Goal: Task Accomplishment & Management: Use online tool/utility

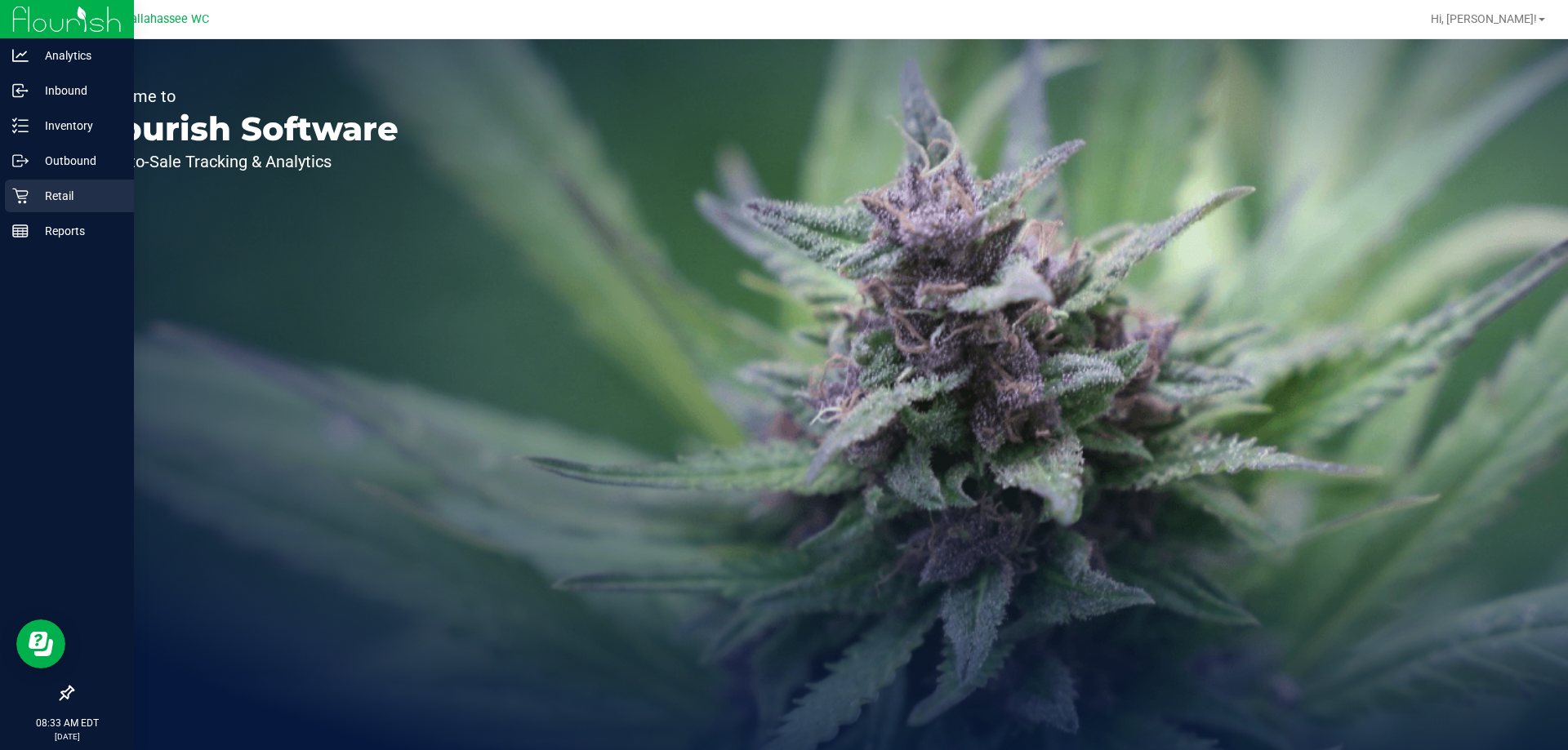
click at [45, 194] on p "Retail" at bounding box center [77, 196] width 98 height 19
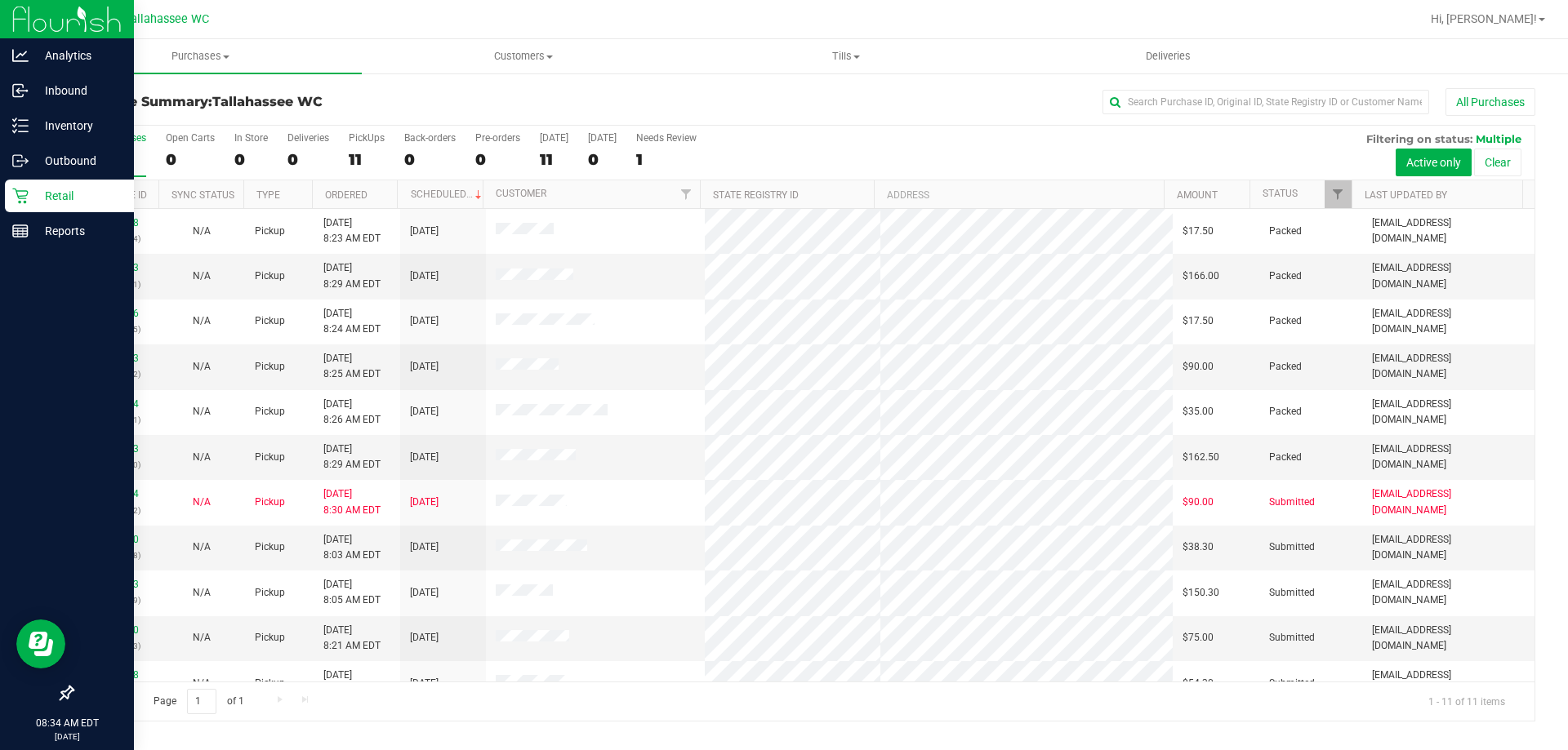
click at [56, 187] on p "Retail" at bounding box center [77, 196] width 98 height 19
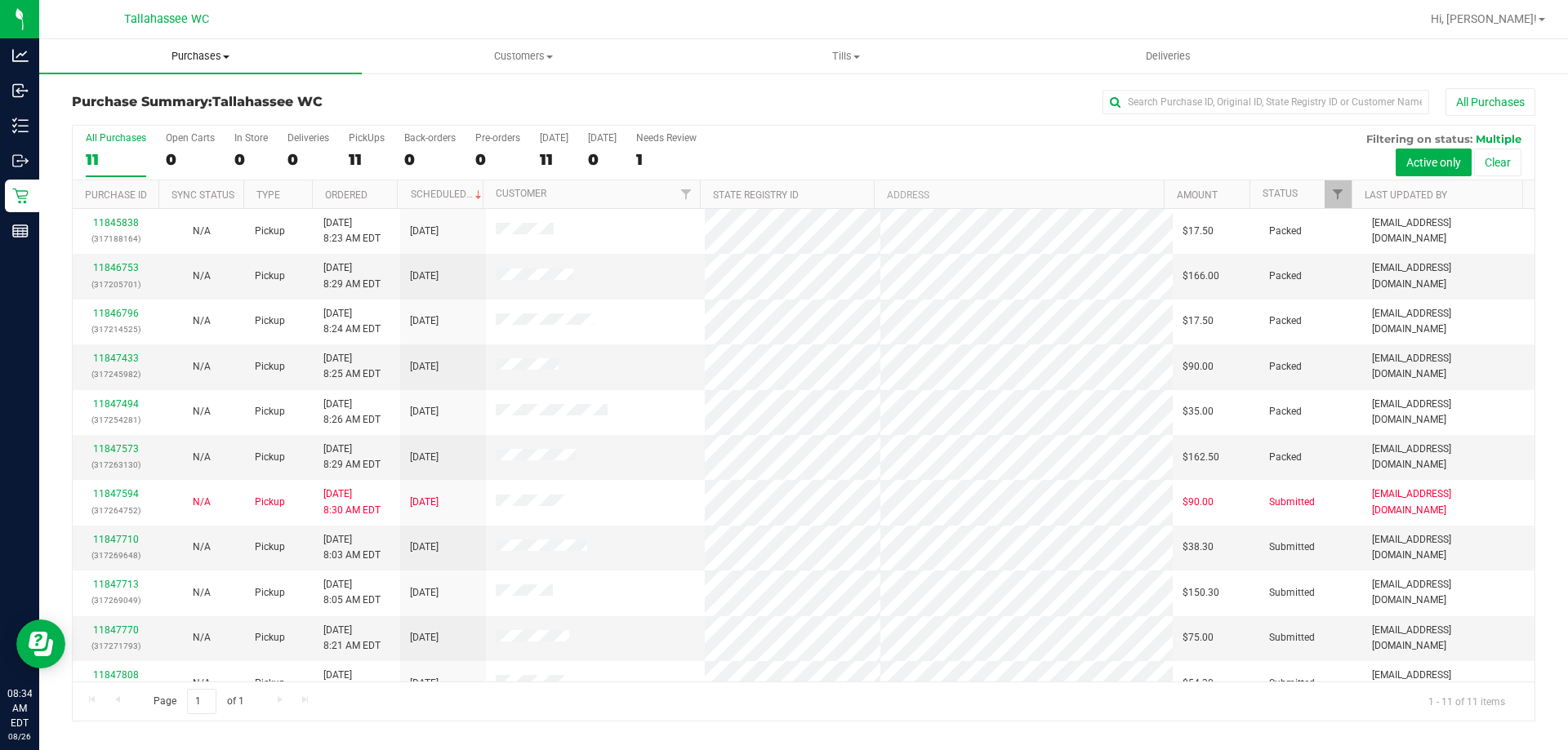
click at [199, 56] on span "Purchases" at bounding box center [200, 55] width 322 height 15
click at [153, 117] on li "Fulfillment" at bounding box center [200, 119] width 322 height 19
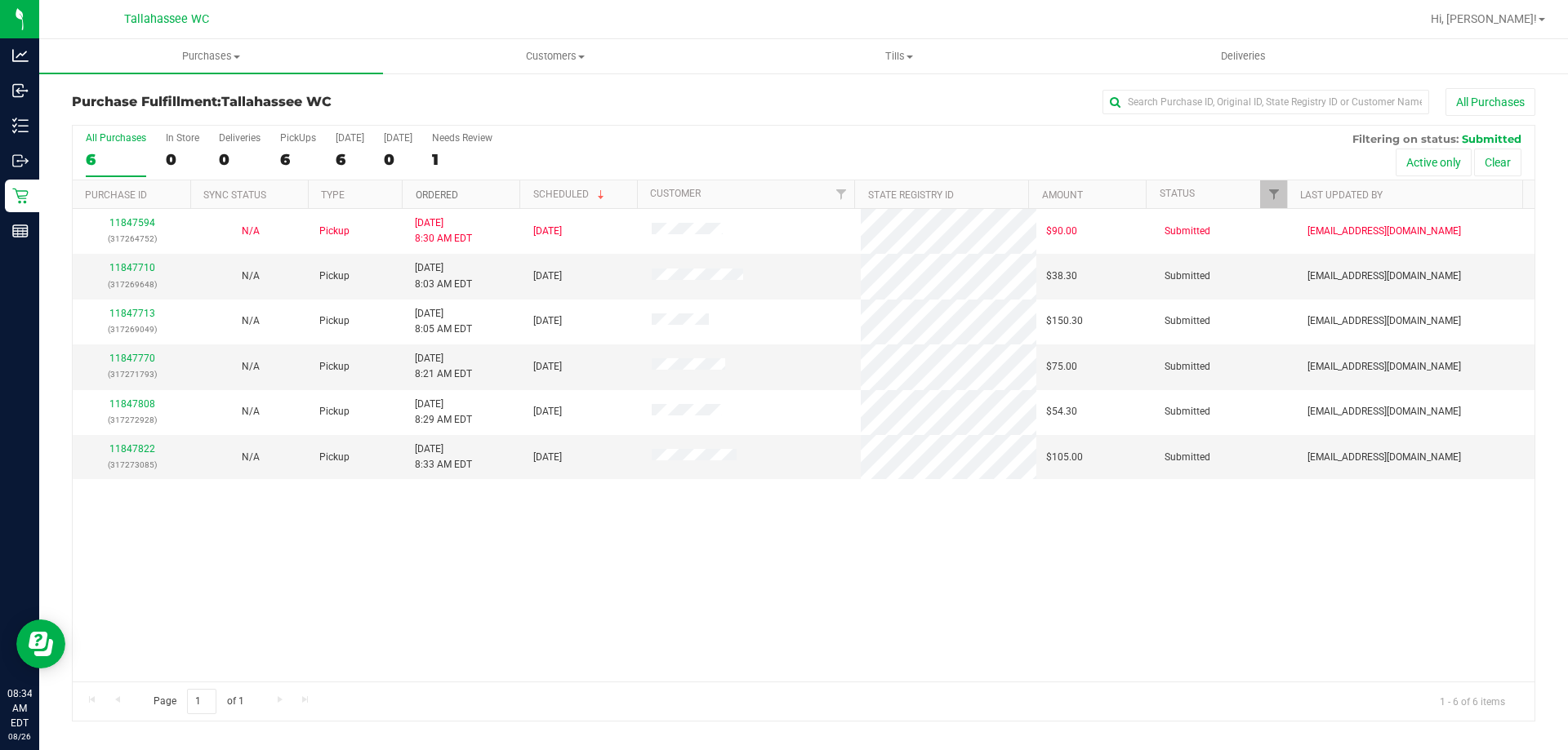
click at [449, 196] on link "Ordered" at bounding box center [437, 196] width 43 height 12
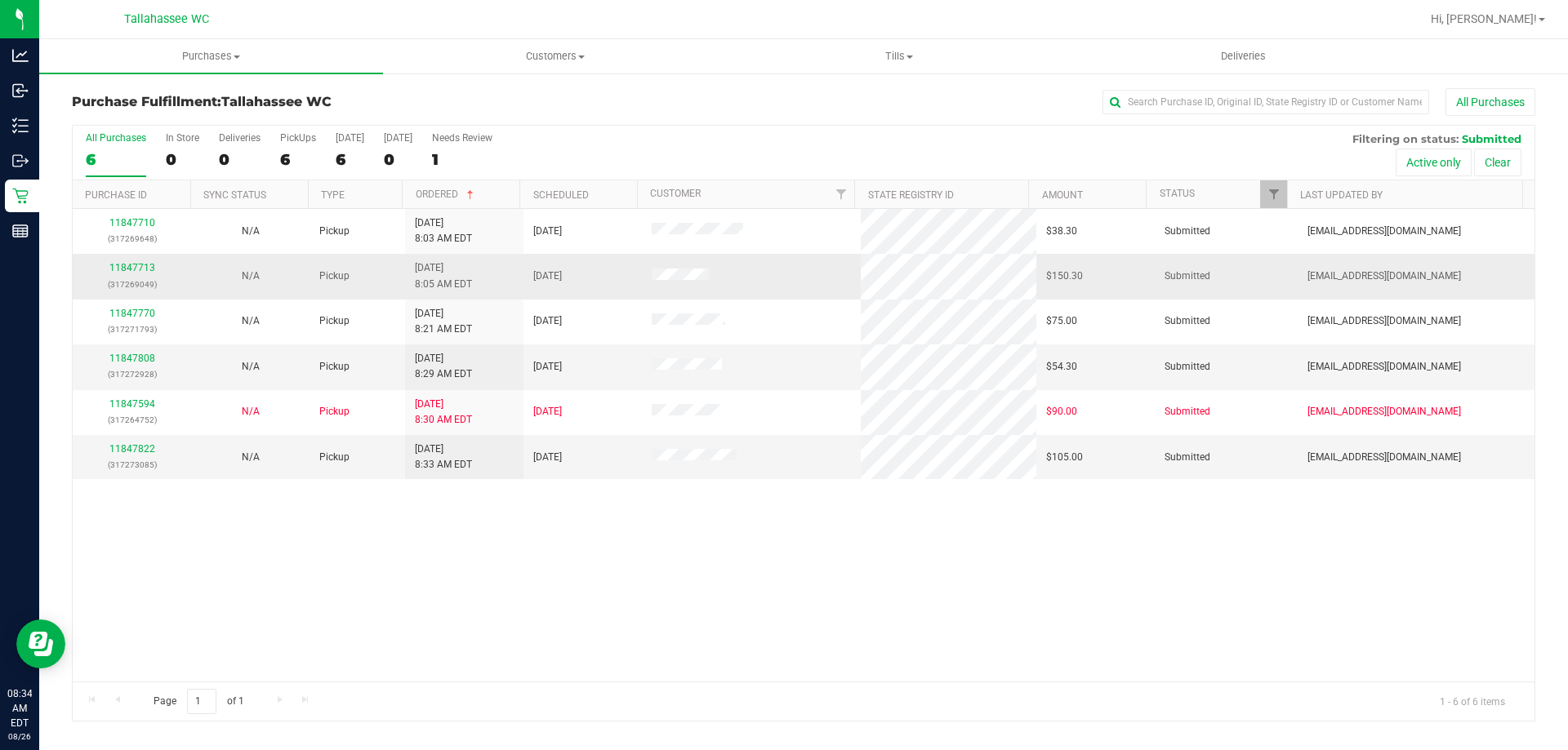
click at [126, 261] on div "11847713 (317269049)" at bounding box center [132, 276] width 99 height 31
click at [129, 267] on link "11847713" at bounding box center [131, 268] width 46 height 12
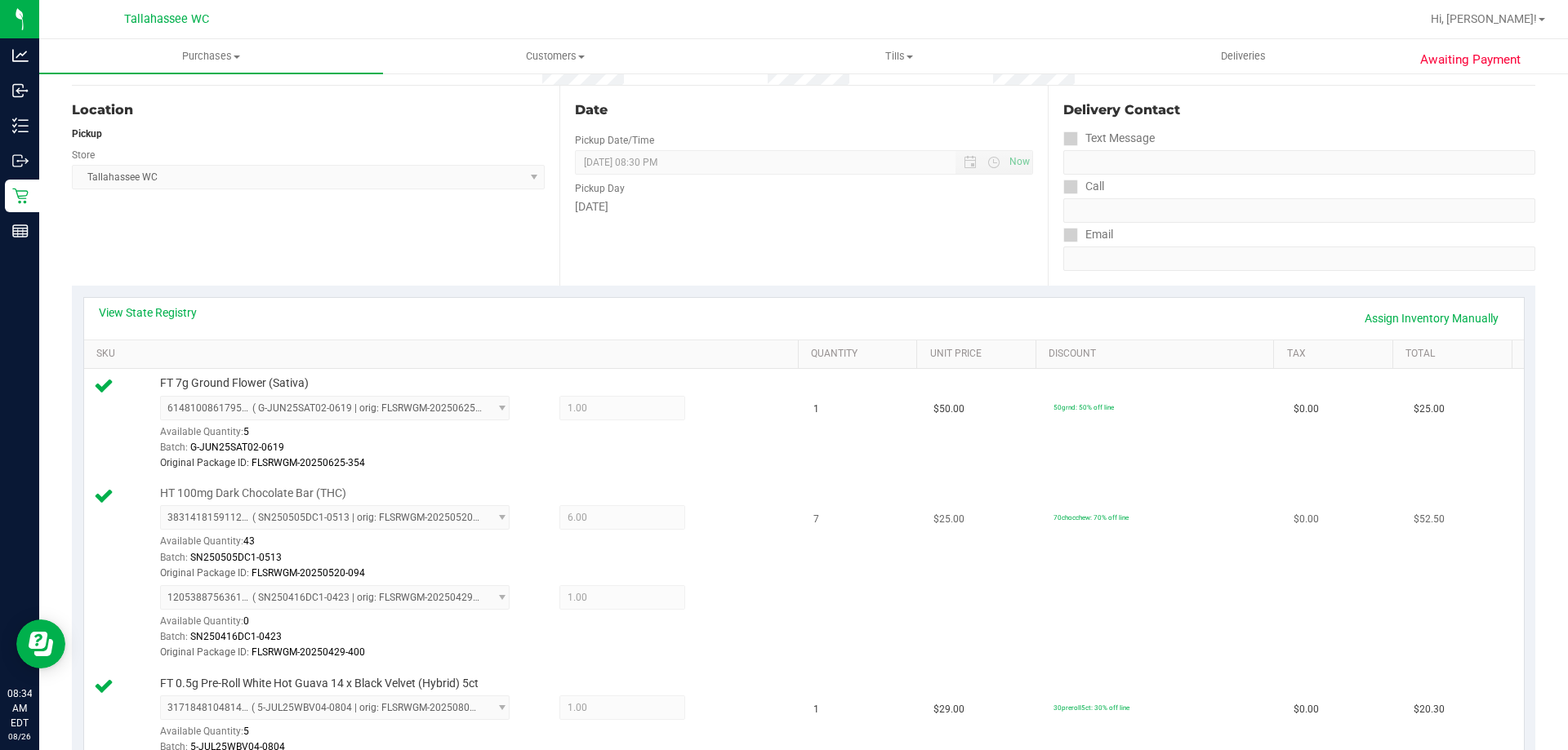
scroll to position [327, 0]
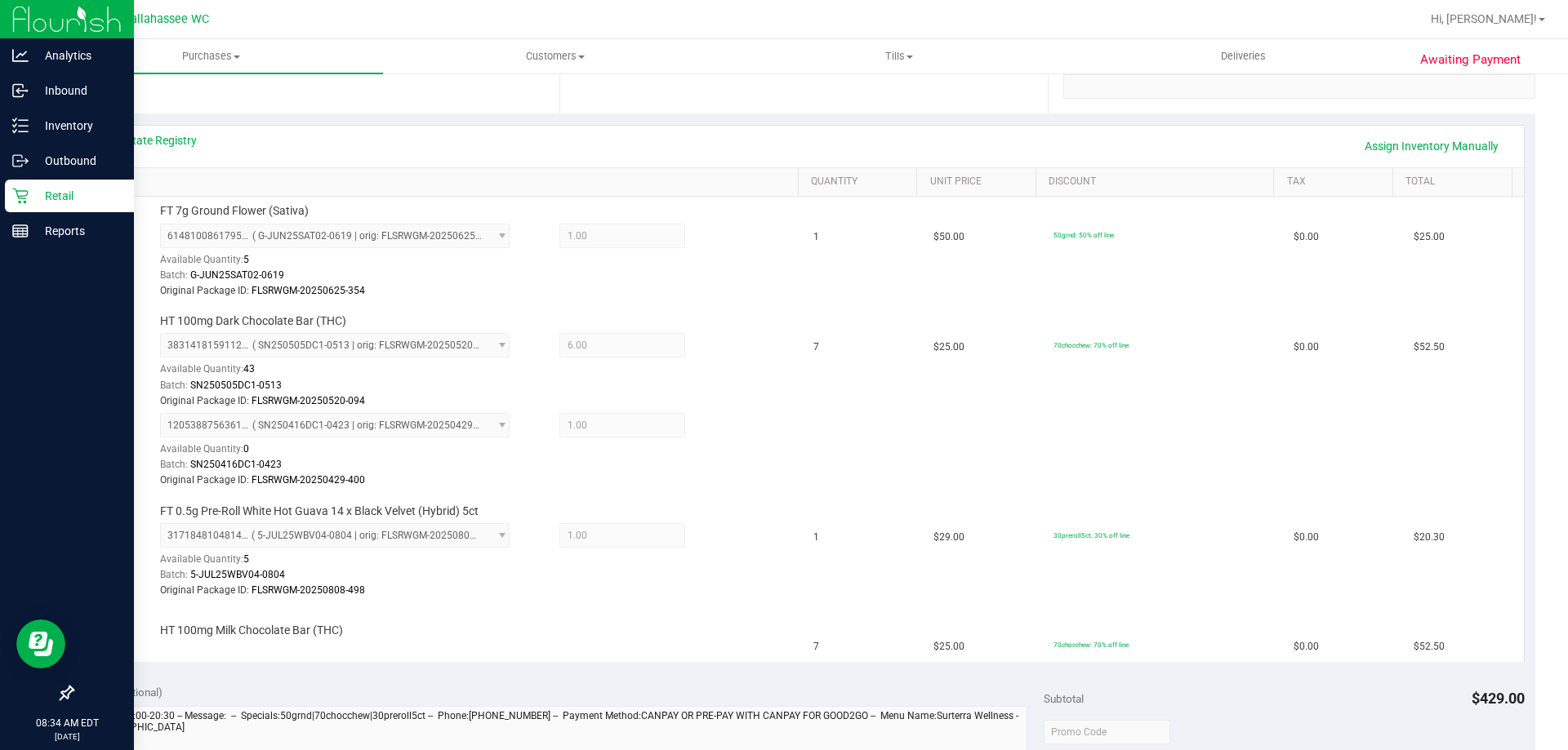
click at [40, 198] on p "Retail" at bounding box center [77, 196] width 98 height 19
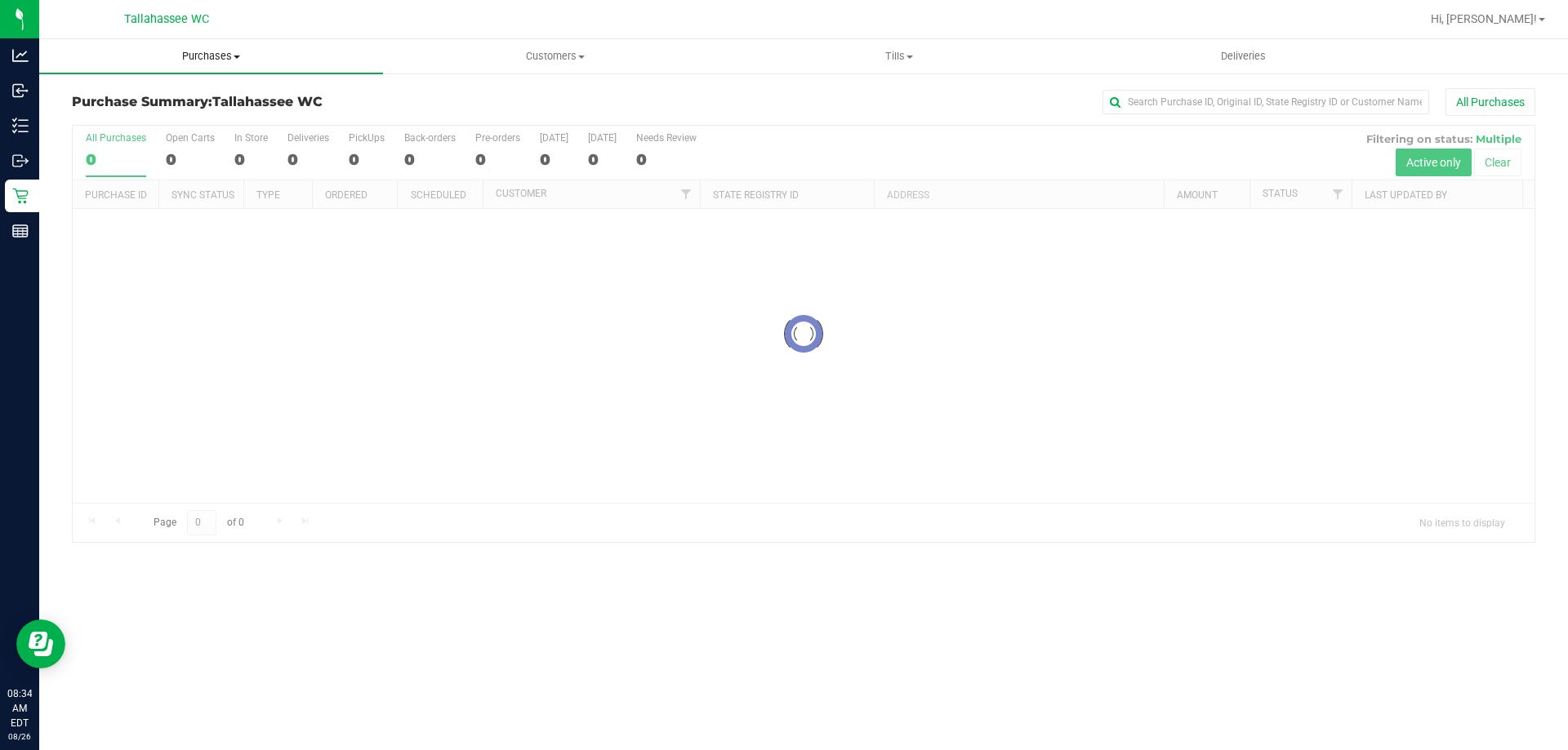
click at [185, 63] on span "Purchases" at bounding box center [210, 55] width 344 height 15
click at [150, 115] on li "Fulfillment" at bounding box center [210, 119] width 344 height 19
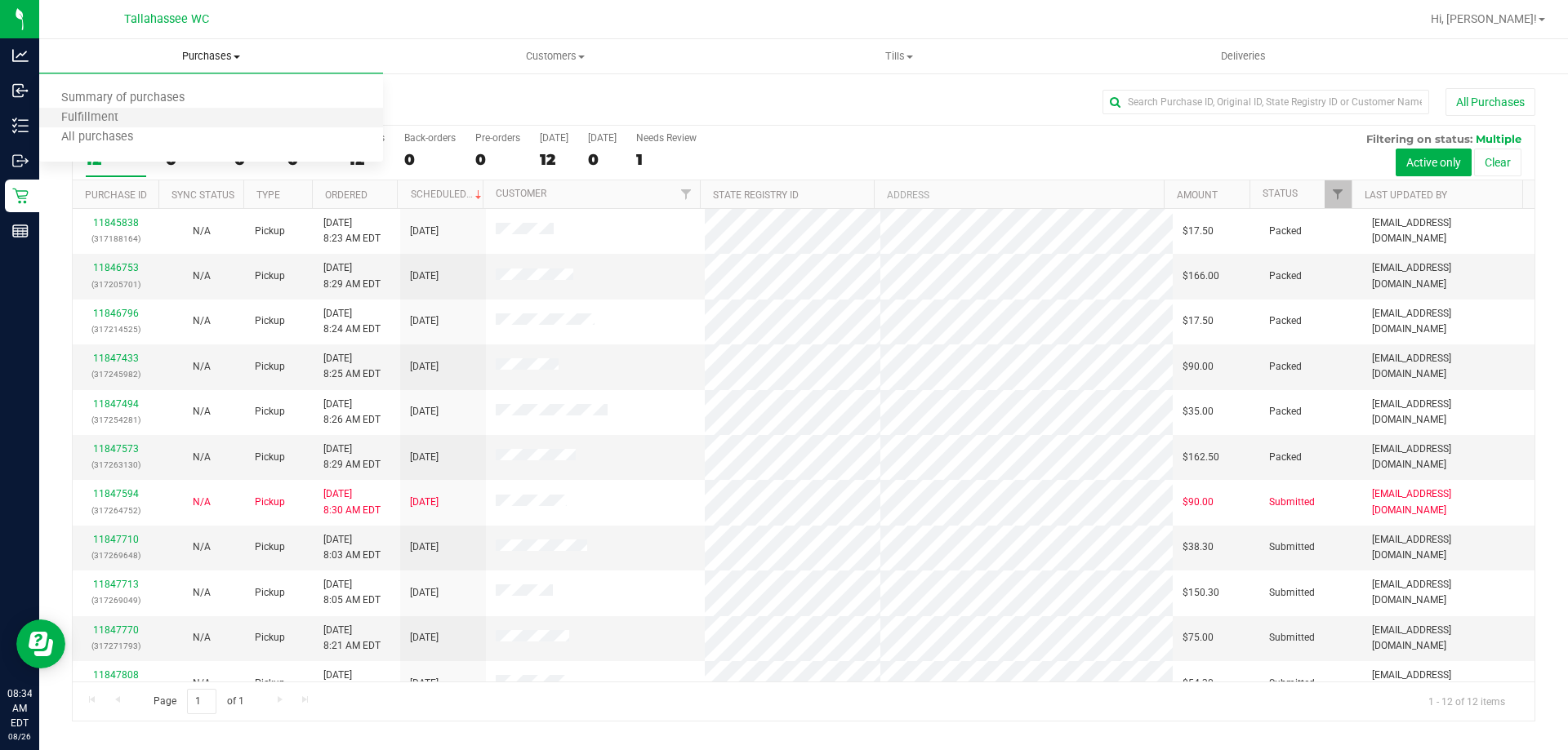
click at [150, 115] on li "Fulfillment" at bounding box center [210, 119] width 344 height 19
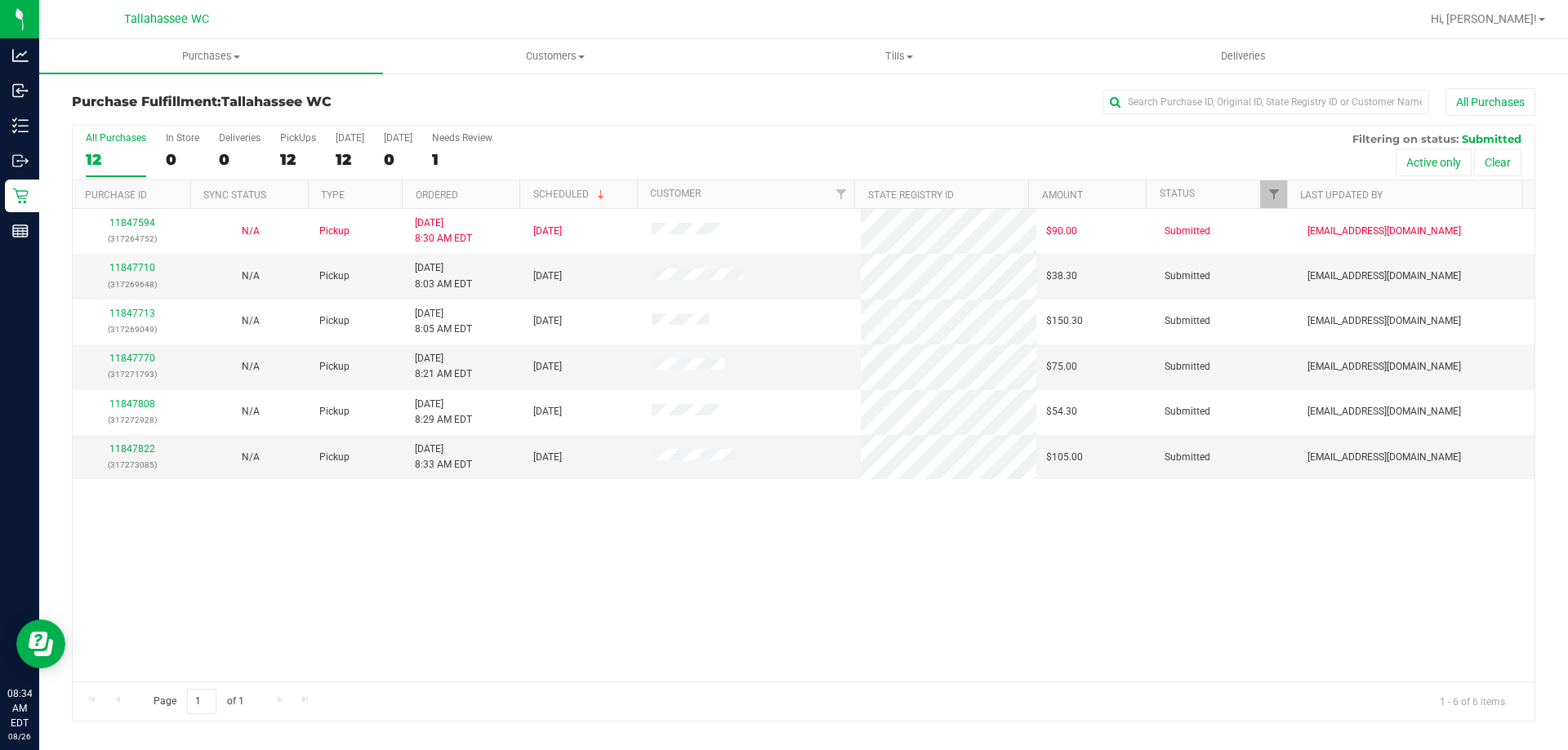
click at [467, 197] on th "Ordered" at bounding box center [460, 194] width 118 height 28
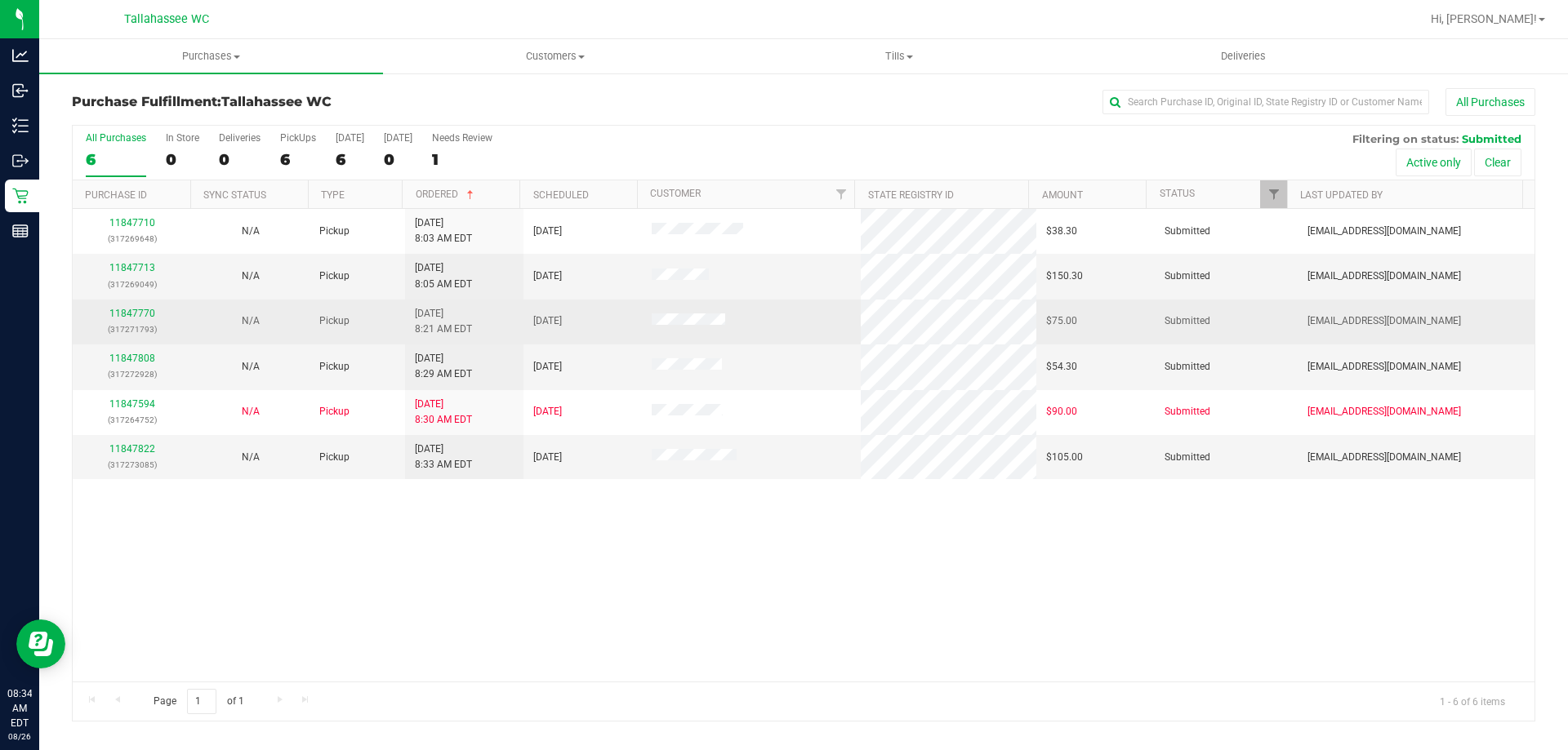
click at [145, 302] on td "11847770 (317271793)" at bounding box center [132, 322] width 119 height 45
click at [145, 312] on link "11847770" at bounding box center [131, 313] width 46 height 12
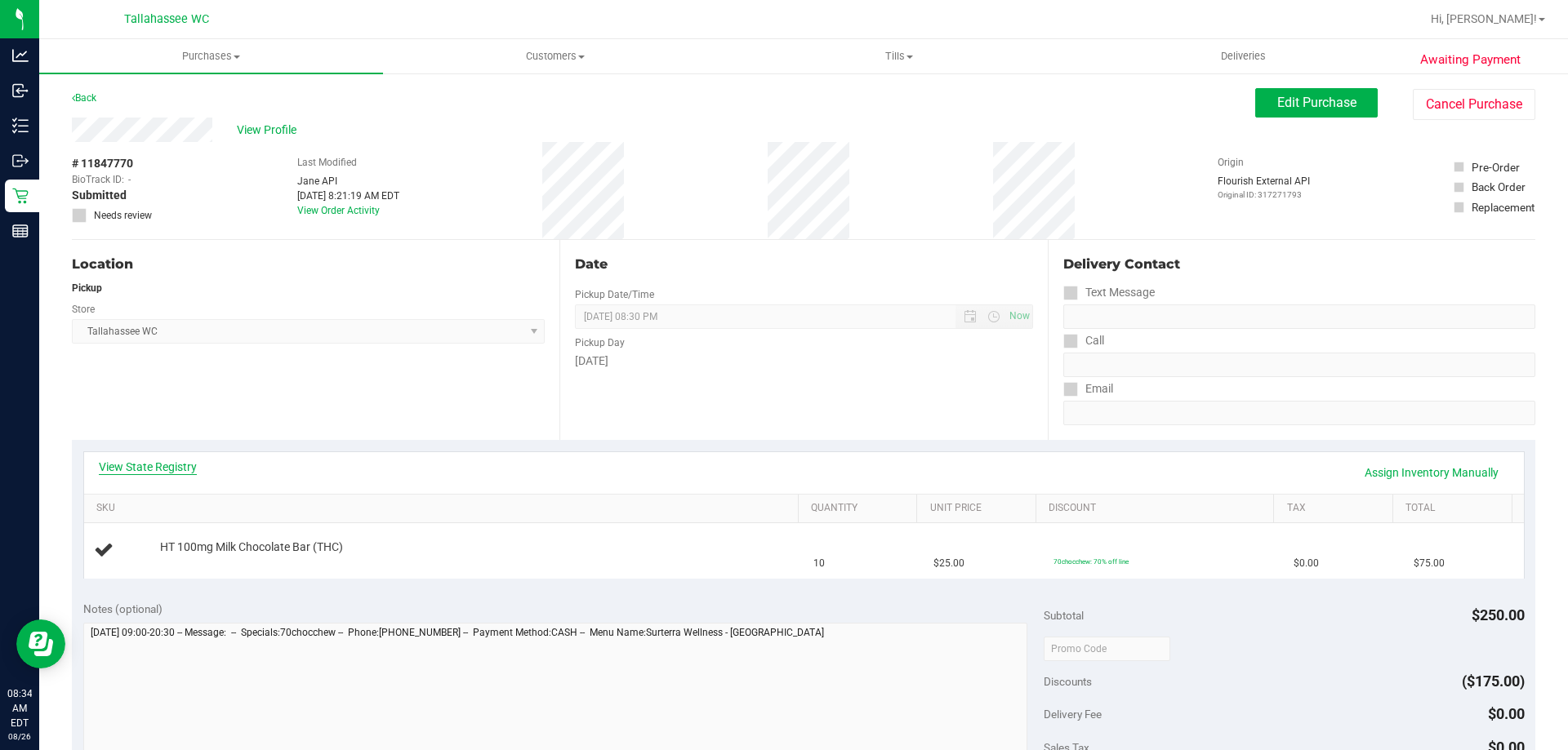
click at [131, 465] on link "View State Registry" at bounding box center [148, 466] width 98 height 17
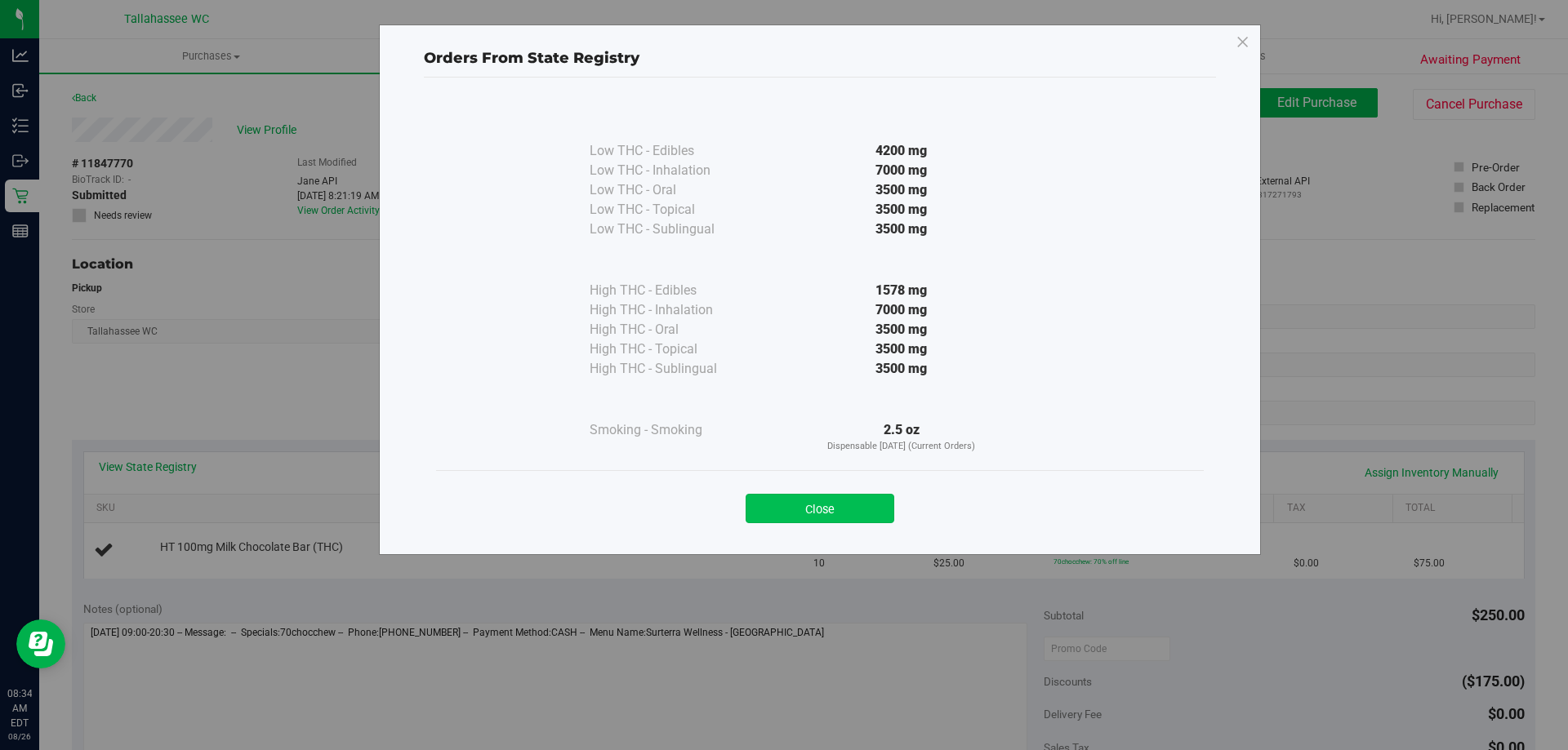
click at [801, 513] on button "Close" at bounding box center [820, 509] width 149 height 29
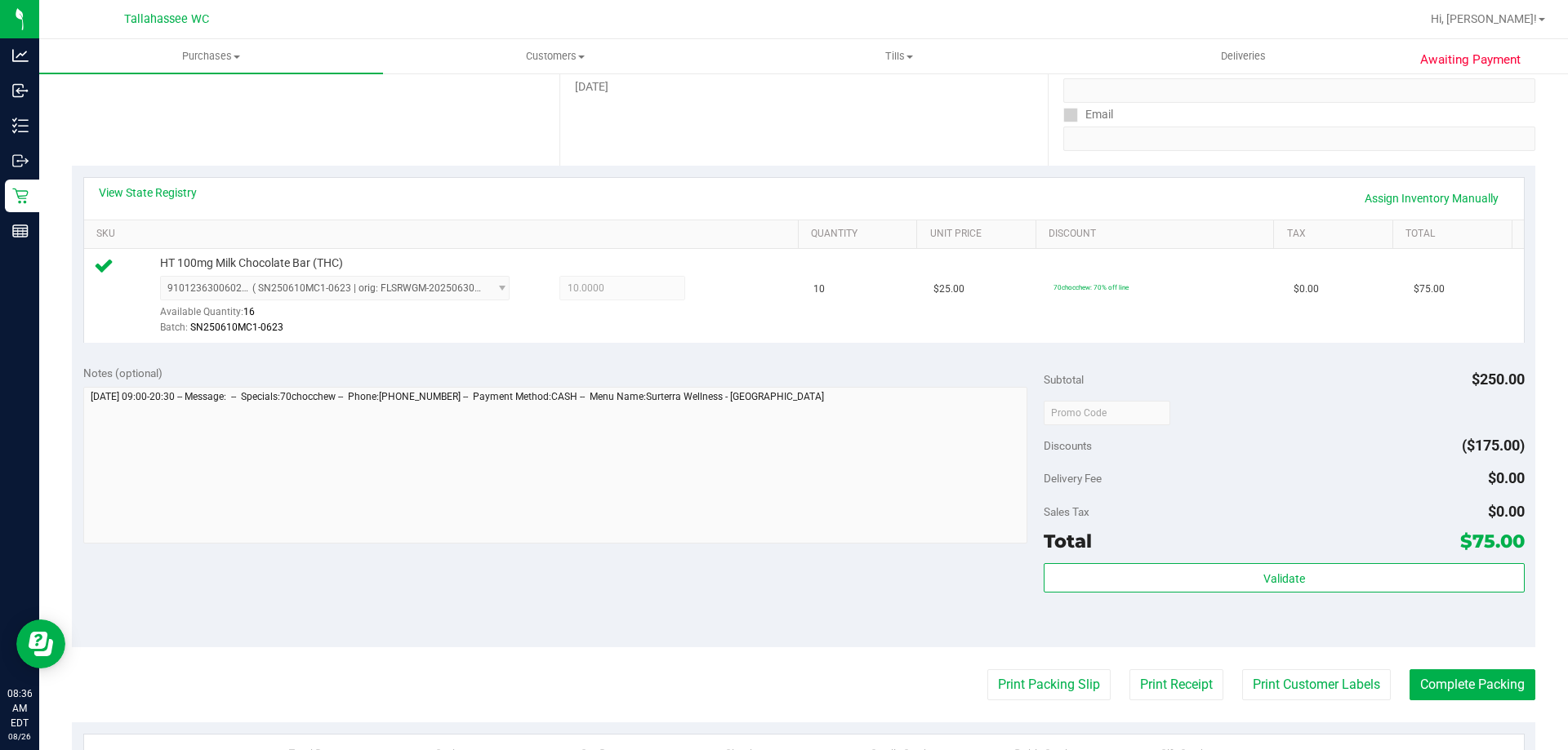
scroll to position [327, 0]
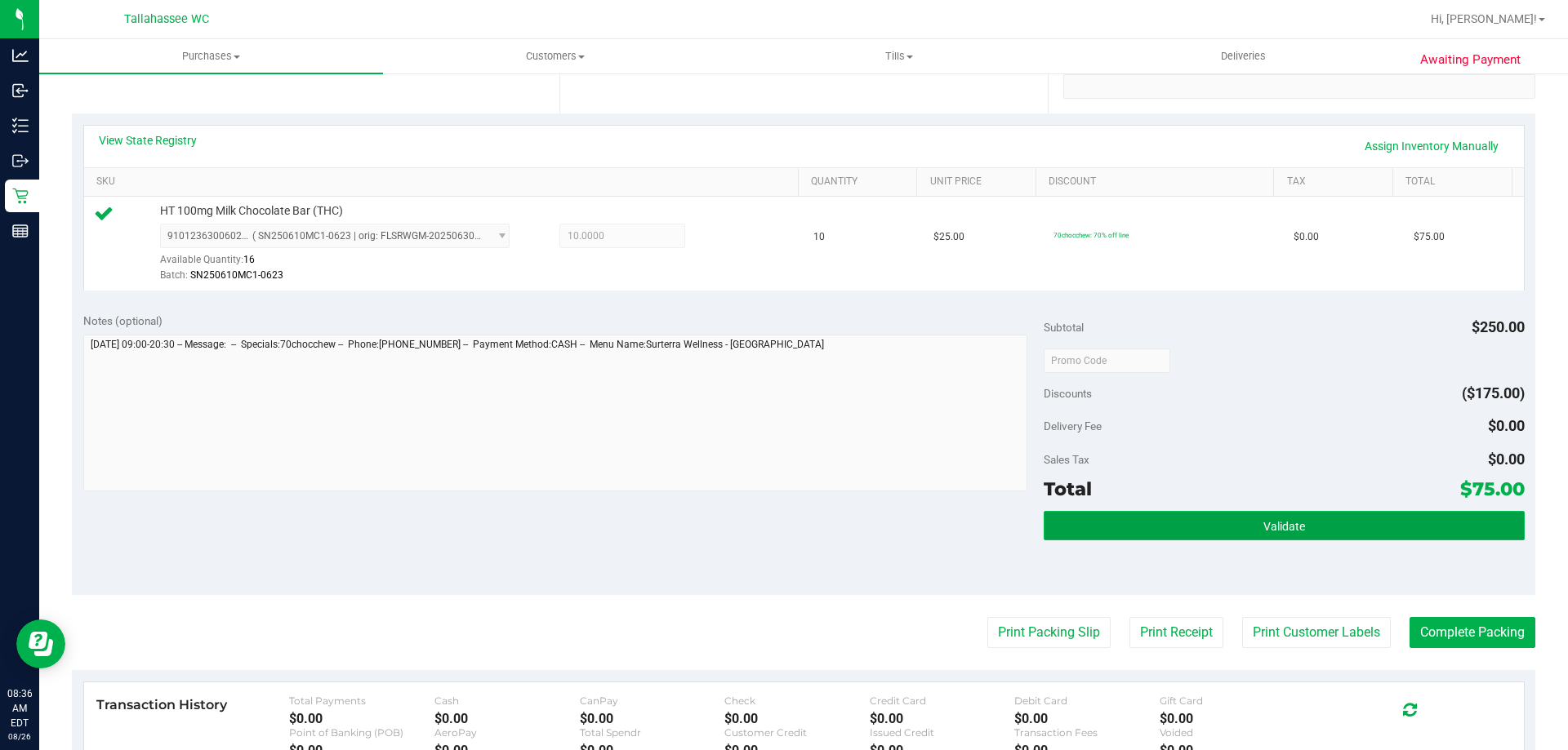
click at [1297, 515] on button "Validate" at bounding box center [1283, 525] width 480 height 29
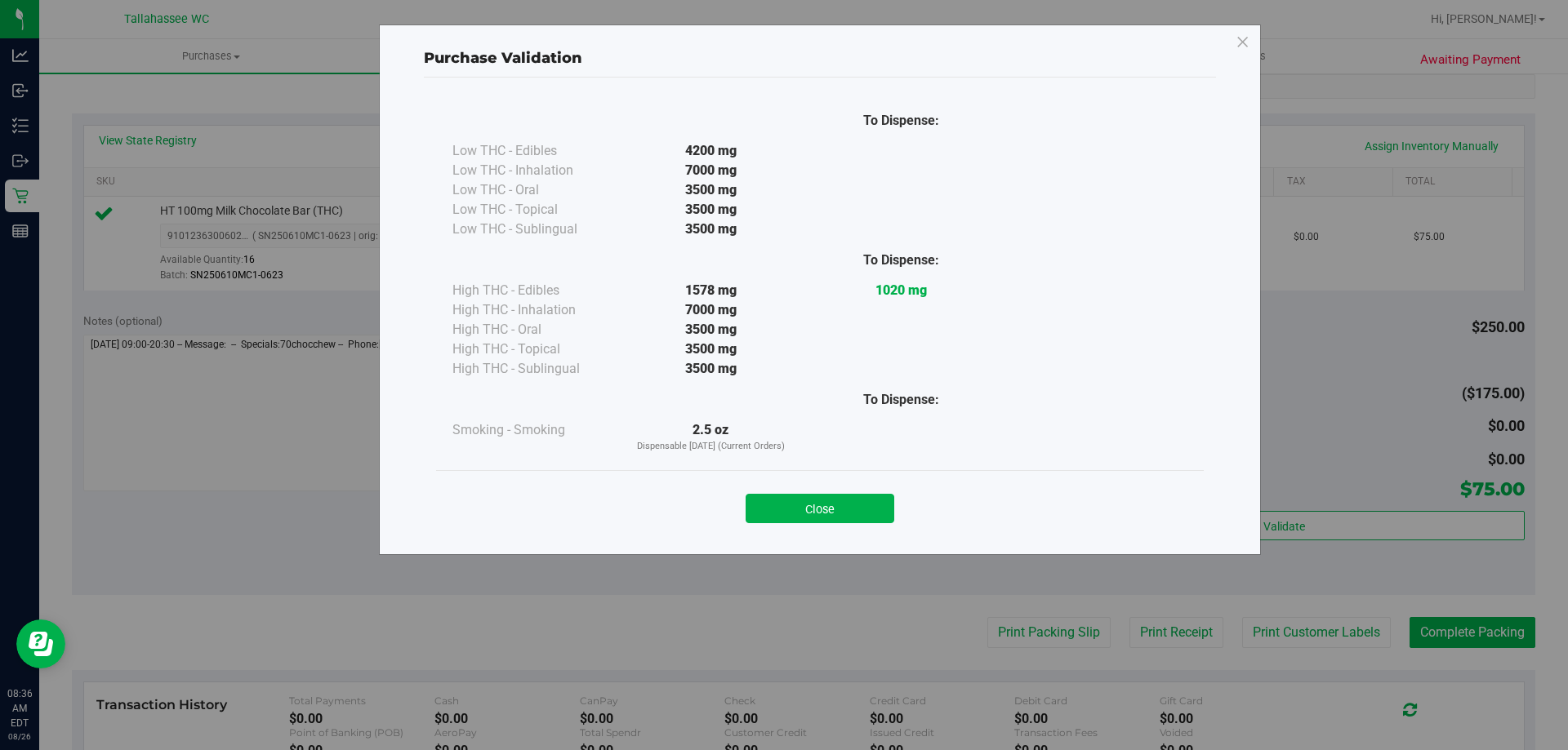
drag, startPoint x: 875, startPoint y: 524, endPoint x: 885, endPoint y: 525, distance: 10.0
click at [875, 524] on div "Close" at bounding box center [820, 503] width 768 height 66
click at [874, 502] on button "Close" at bounding box center [820, 509] width 149 height 29
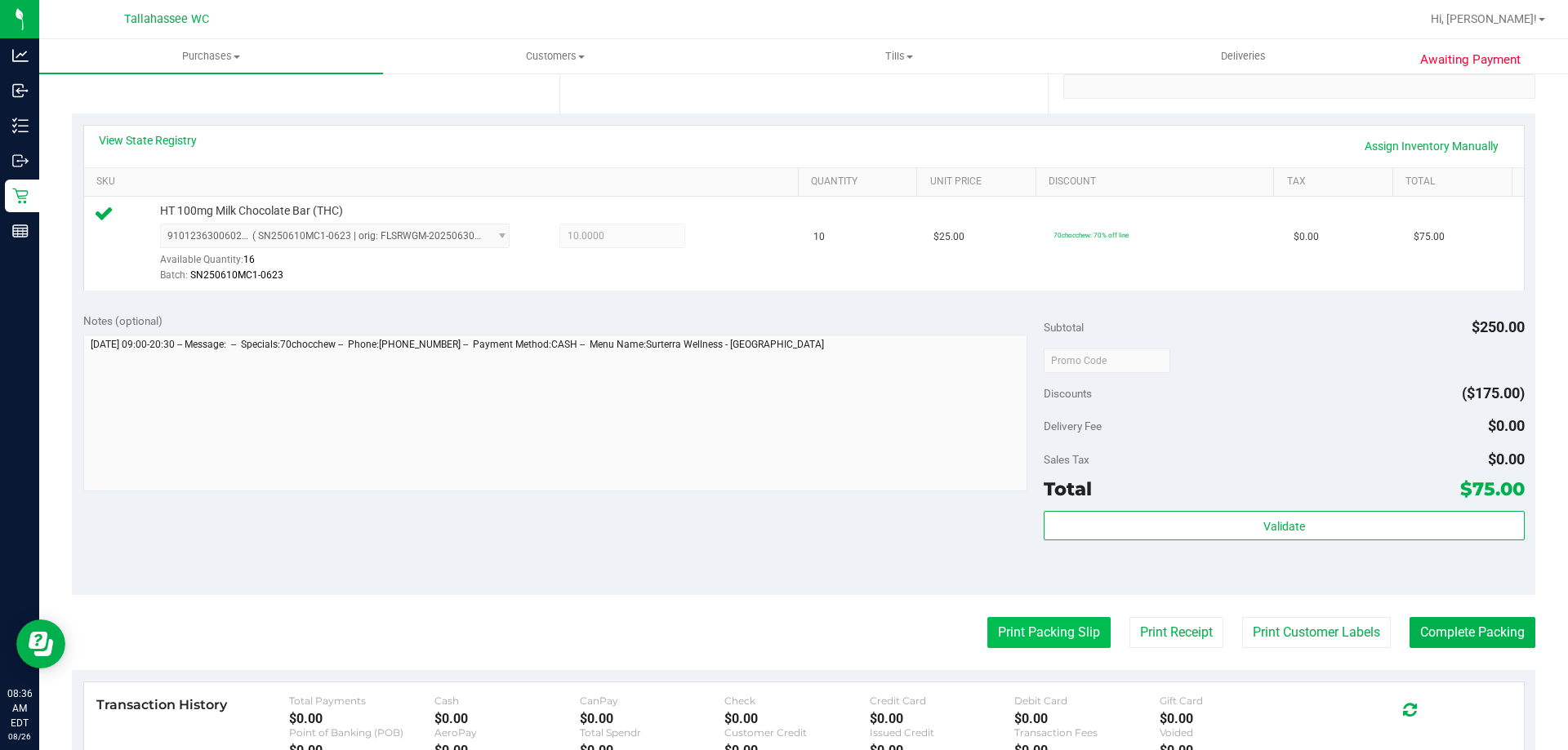
click at [1074, 620] on button "Print Packing Slip" at bounding box center [1048, 632] width 124 height 31
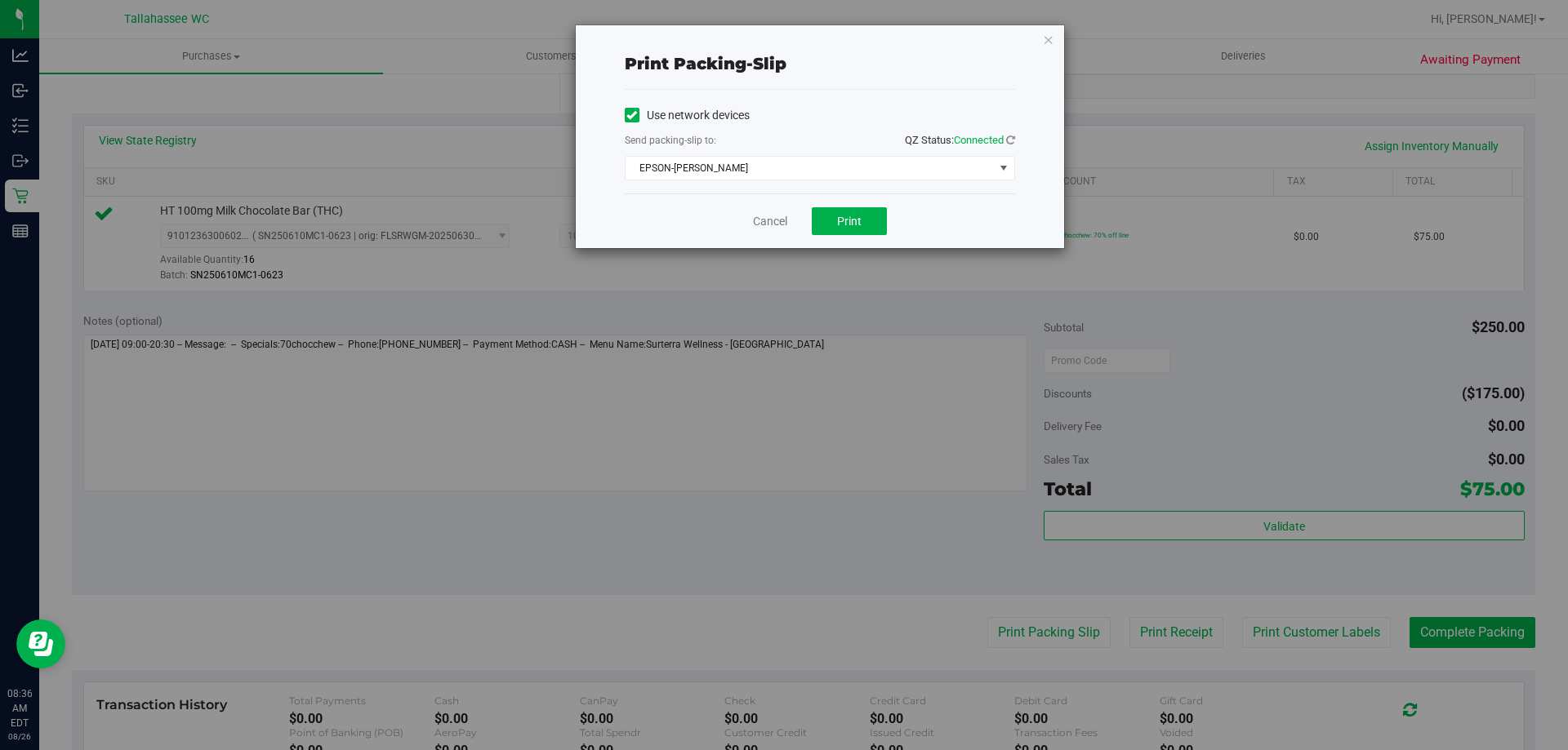
click at [841, 235] on div "Cancel Print" at bounding box center [820, 221] width 390 height 54
click at [841, 160] on span "EPSON-AKON" at bounding box center [810, 167] width 368 height 22
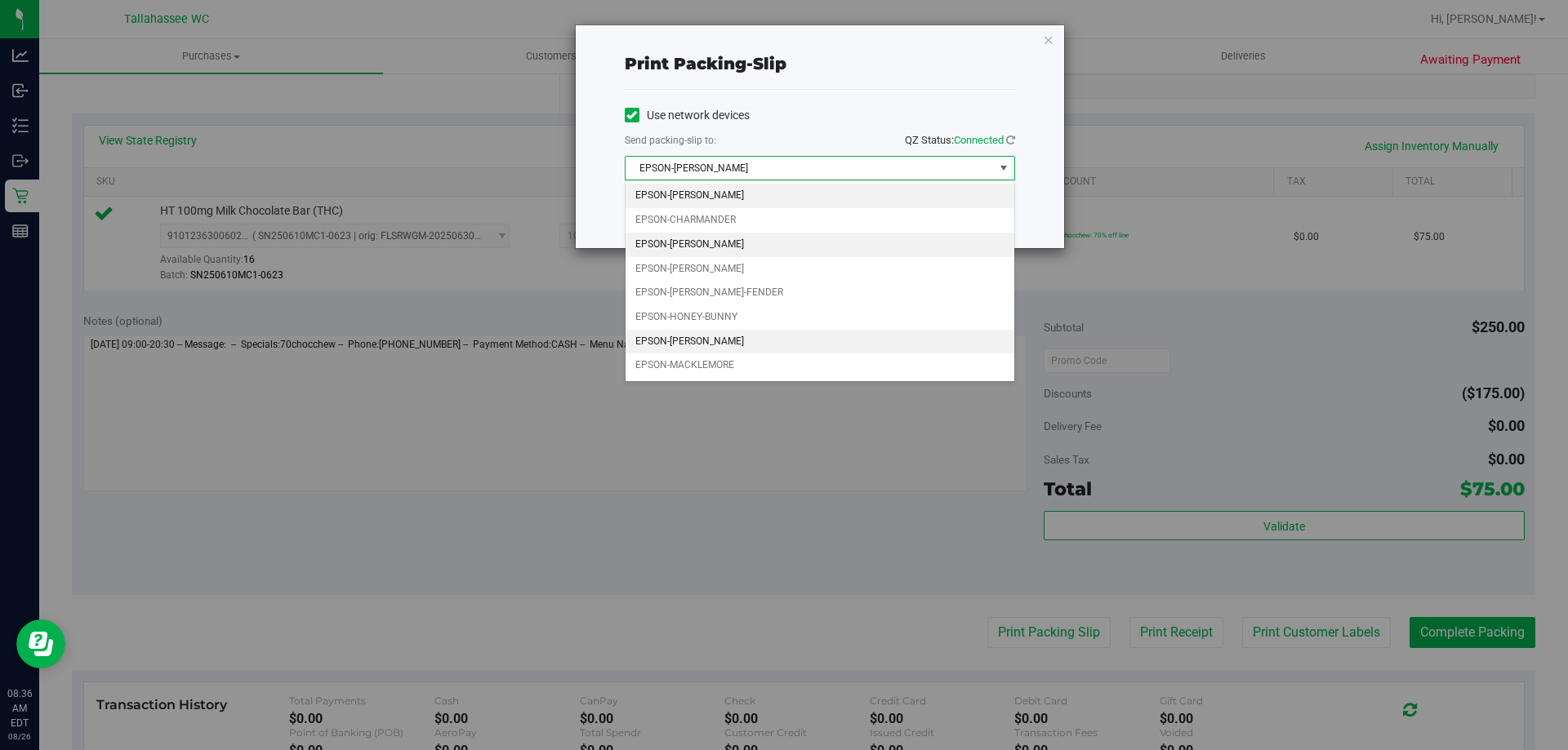
click at [806, 245] on li "EPSON-CHER" at bounding box center [820, 244] width 388 height 24
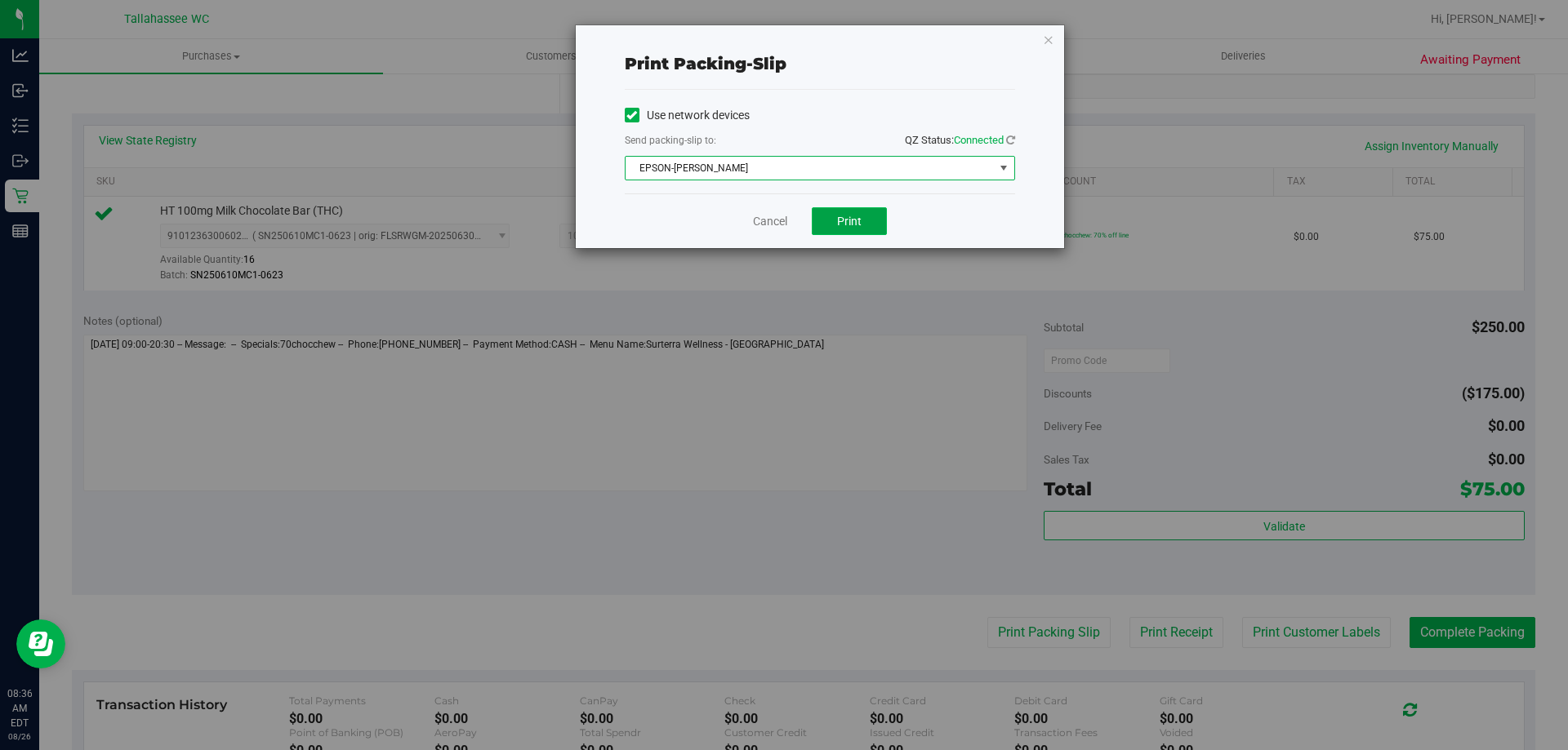
click at [837, 227] on span "Print" at bounding box center [849, 221] width 24 height 13
click at [781, 214] on link "Cancel" at bounding box center [770, 222] width 34 height 18
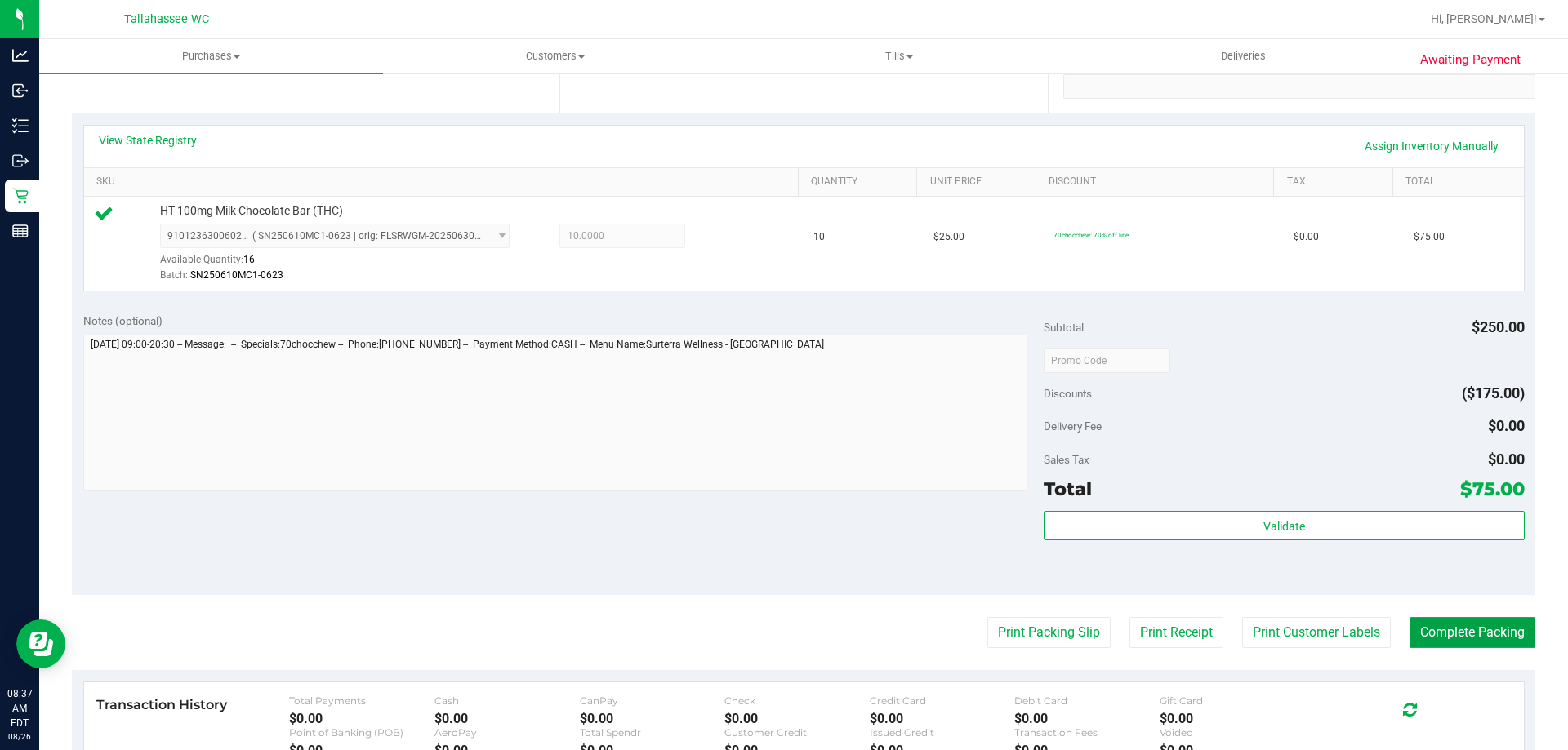
click at [1433, 620] on button "Complete Packing" at bounding box center [1472, 632] width 126 height 31
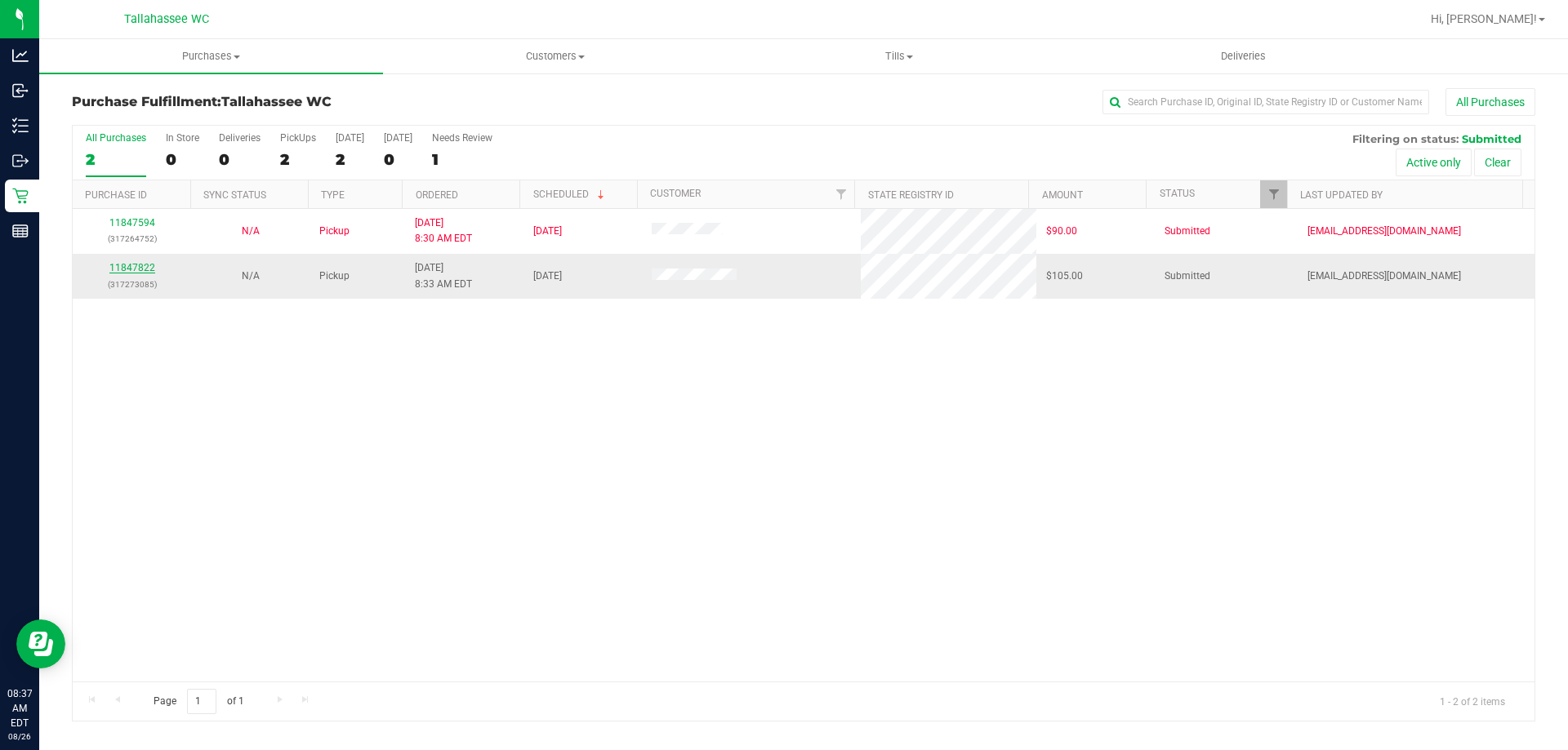
click at [139, 264] on link "11847822" at bounding box center [131, 268] width 46 height 12
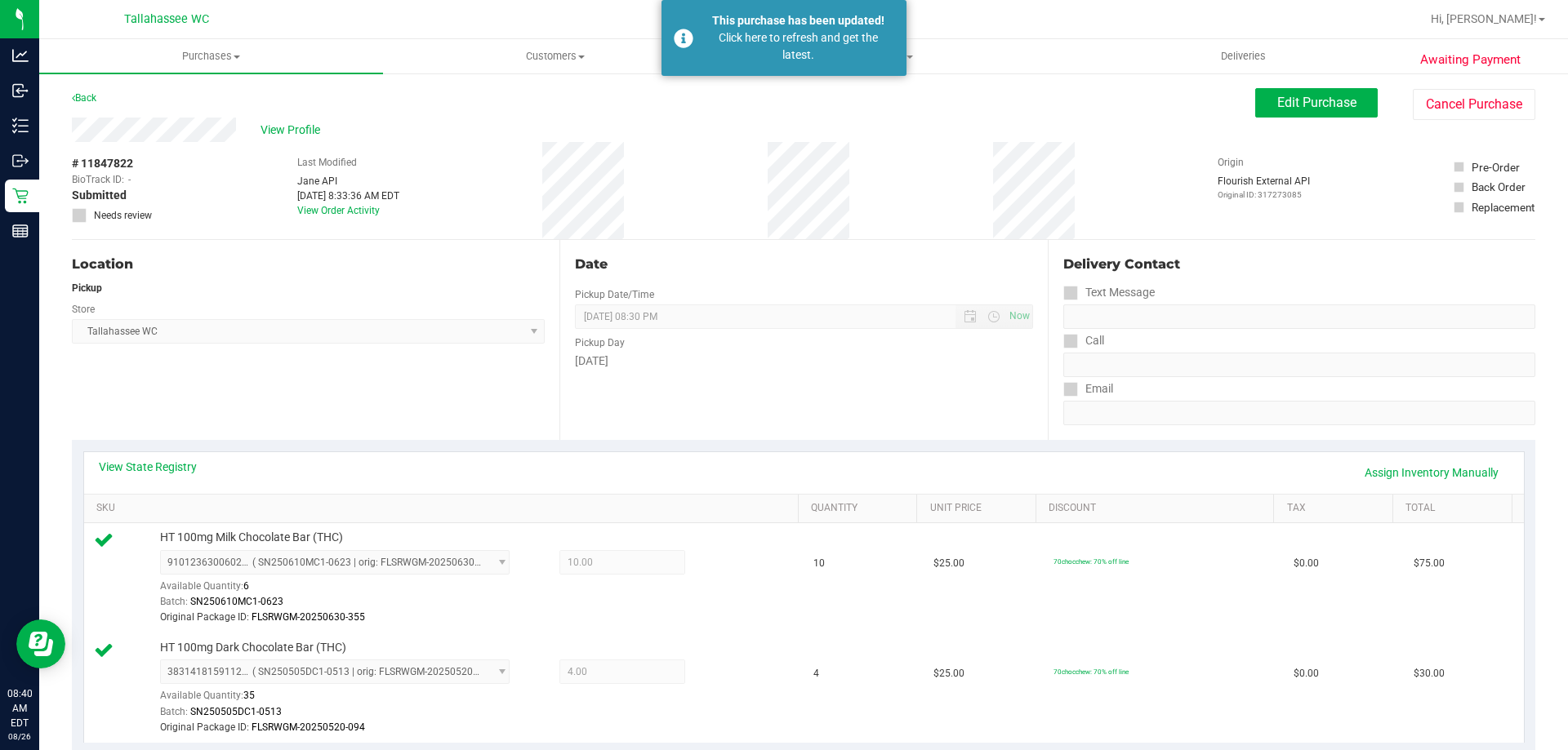
click at [85, 89] on div "Back" at bounding box center [84, 98] width 24 height 19
click at [89, 98] on link "Back" at bounding box center [84, 98] width 24 height 12
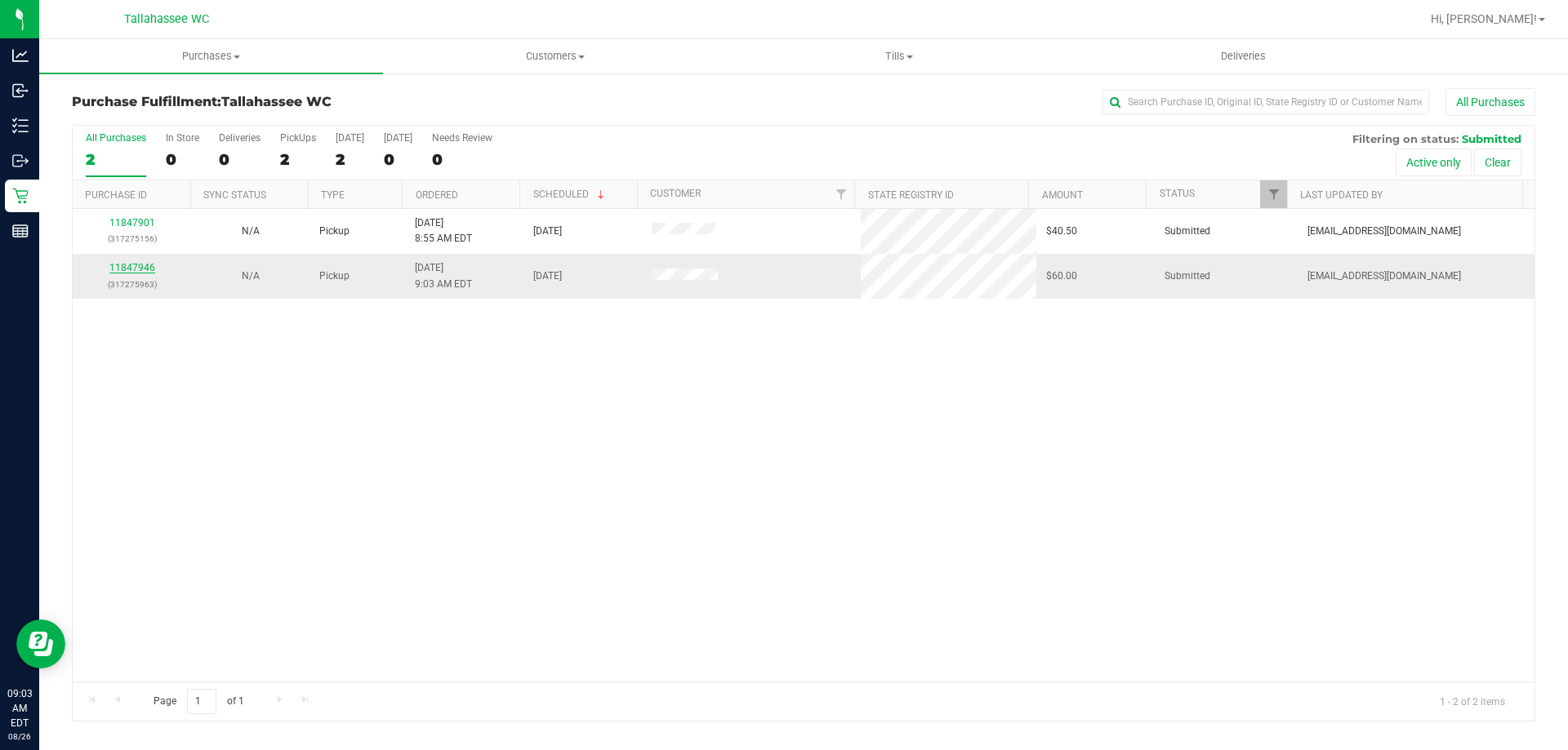
click at [144, 271] on link "11847946" at bounding box center [131, 268] width 46 height 12
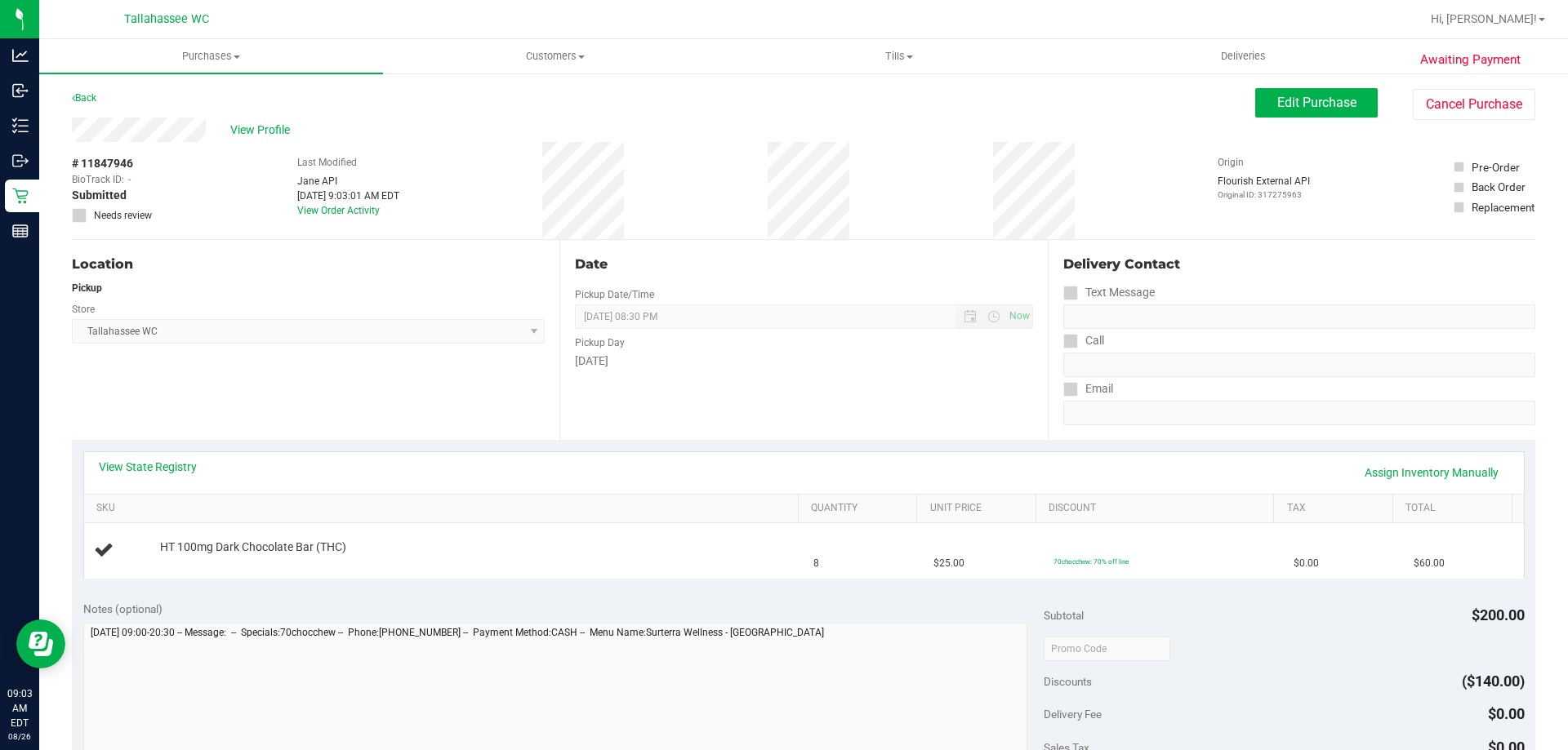
click at [167, 475] on div "View State Registry Assign Inventory Manually" at bounding box center [804, 472] width 1410 height 28
click at [174, 461] on link "View State Registry" at bounding box center [148, 466] width 98 height 17
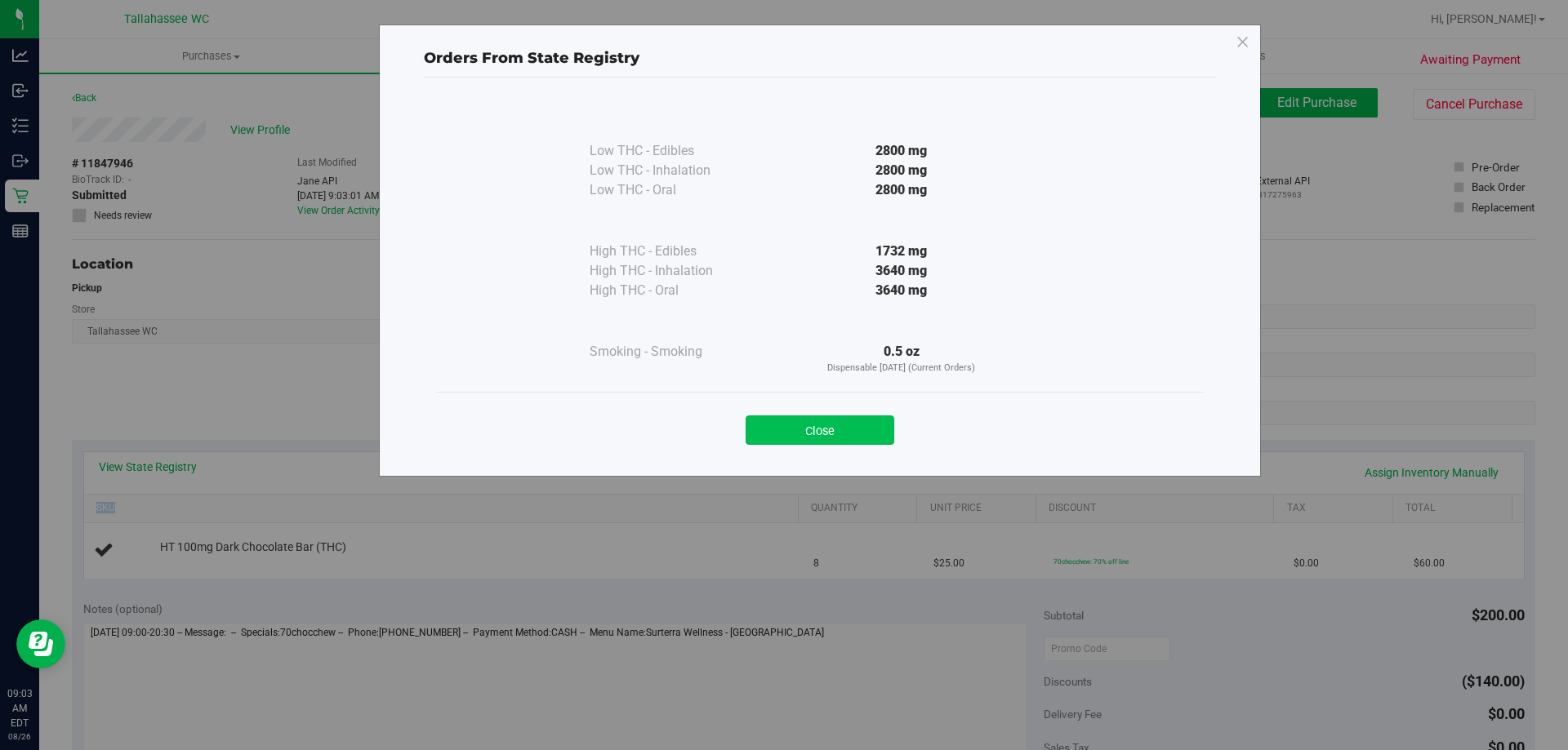
click at [833, 429] on button "Close" at bounding box center [820, 430] width 149 height 29
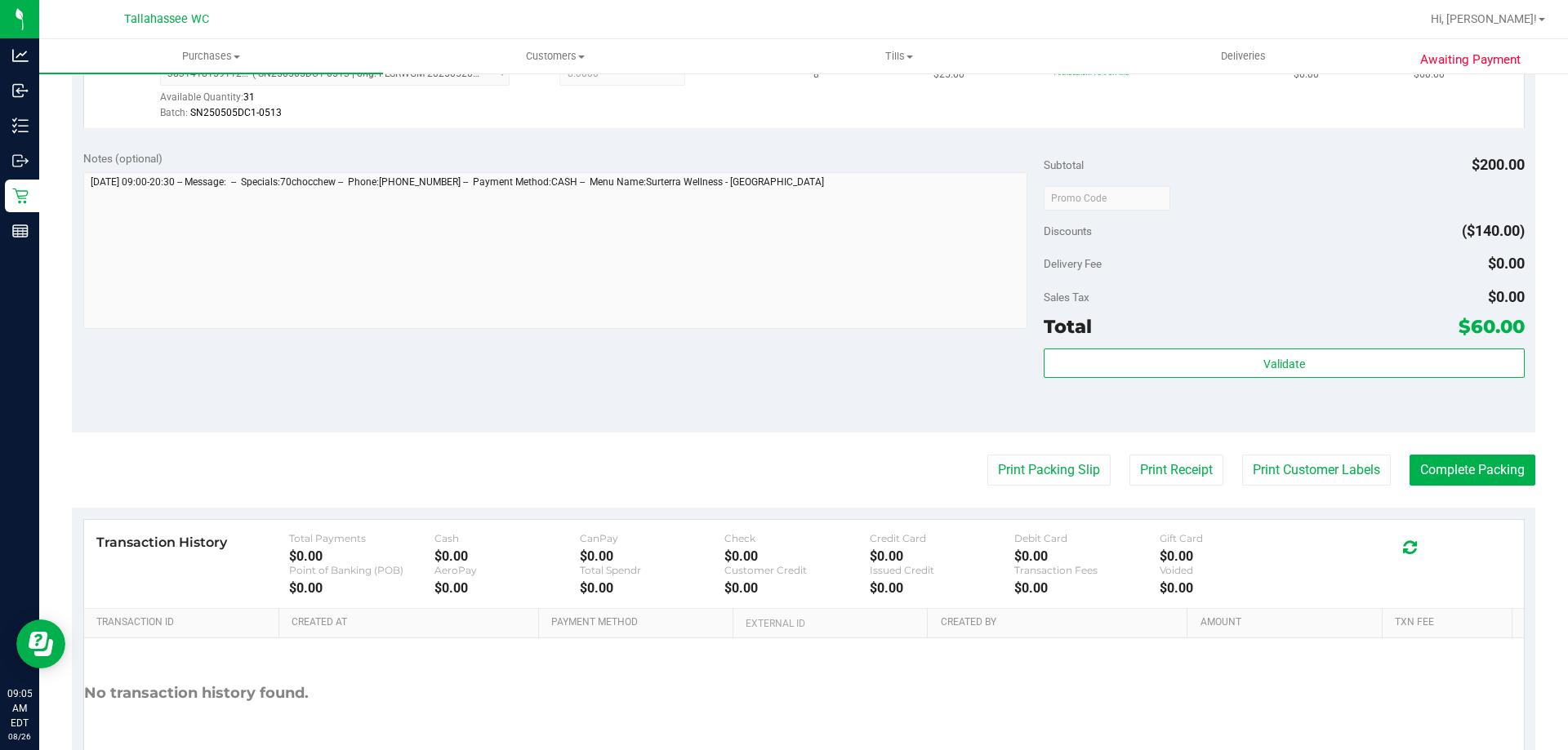
scroll to position [489, 0]
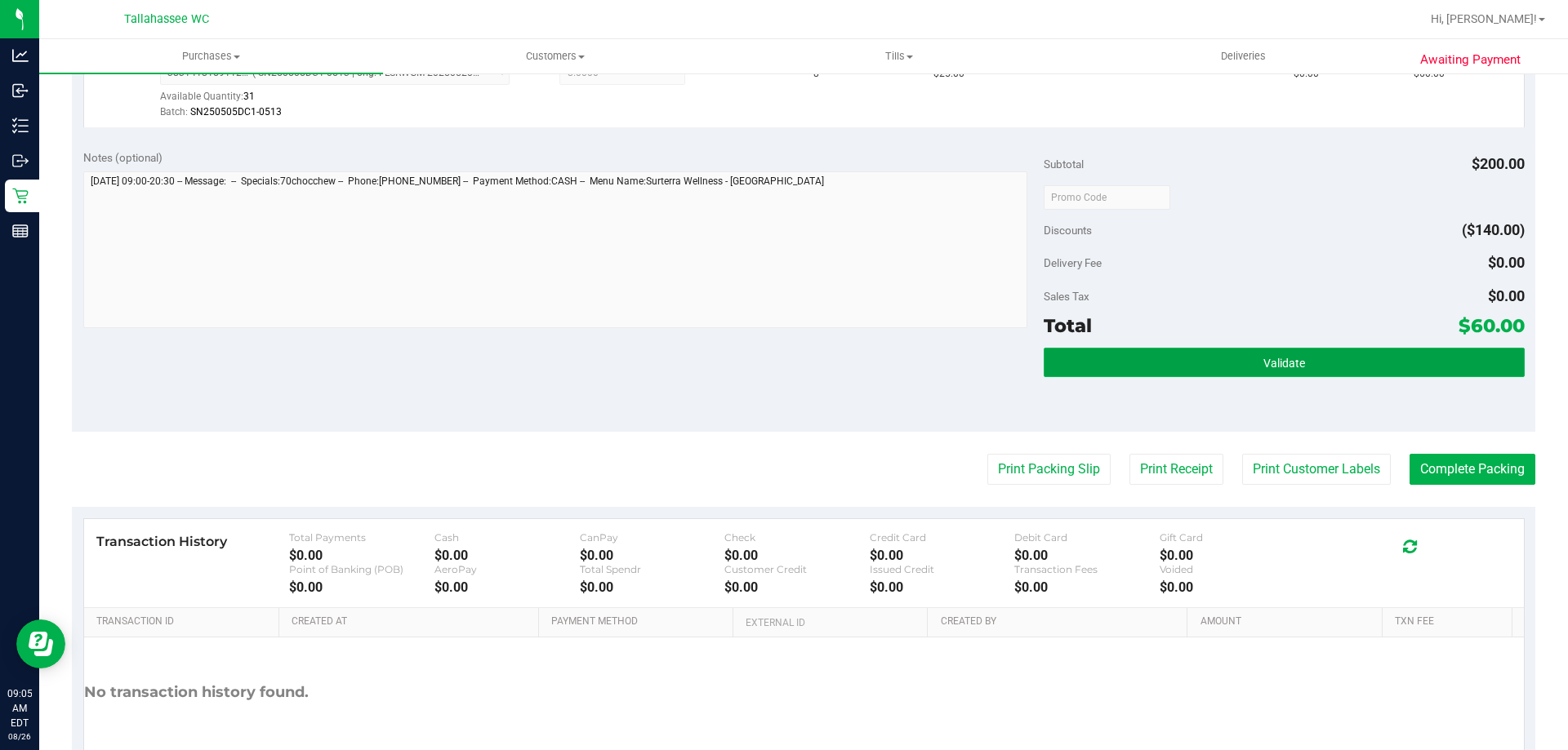
click at [1204, 368] on button "Validate" at bounding box center [1283, 362] width 480 height 29
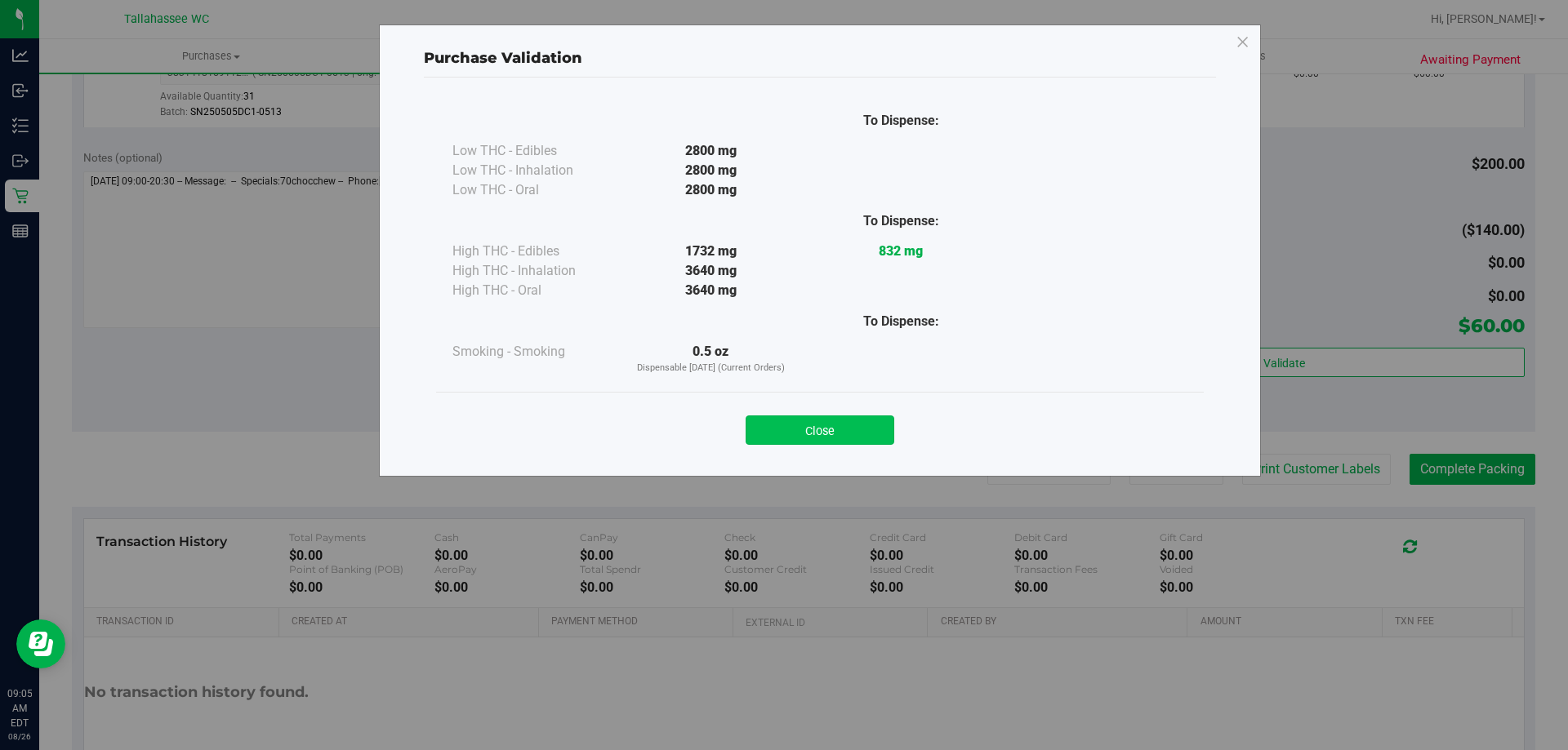
click at [838, 430] on button "Close" at bounding box center [820, 430] width 149 height 29
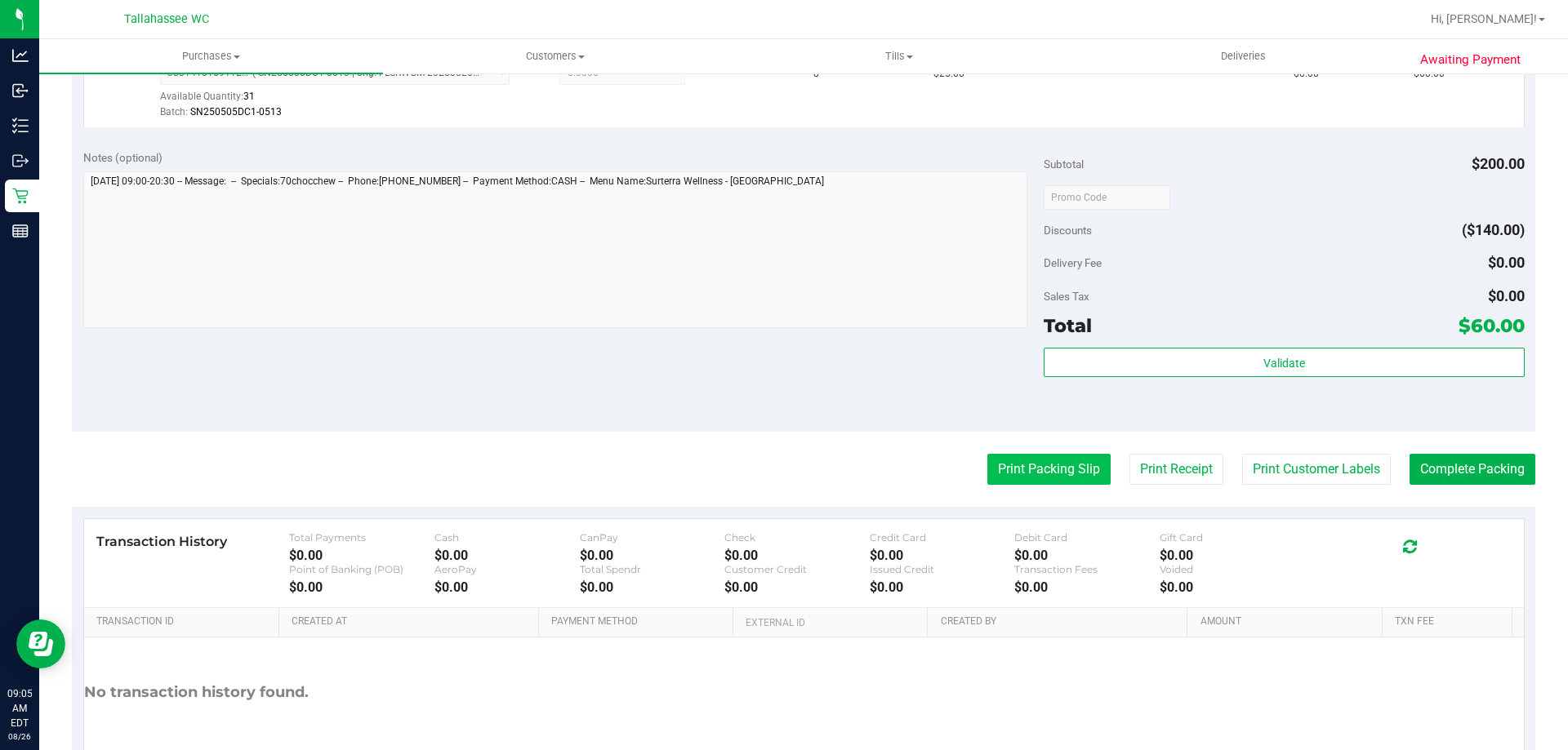
click at [1061, 481] on button "Print Packing Slip" at bounding box center [1048, 469] width 124 height 31
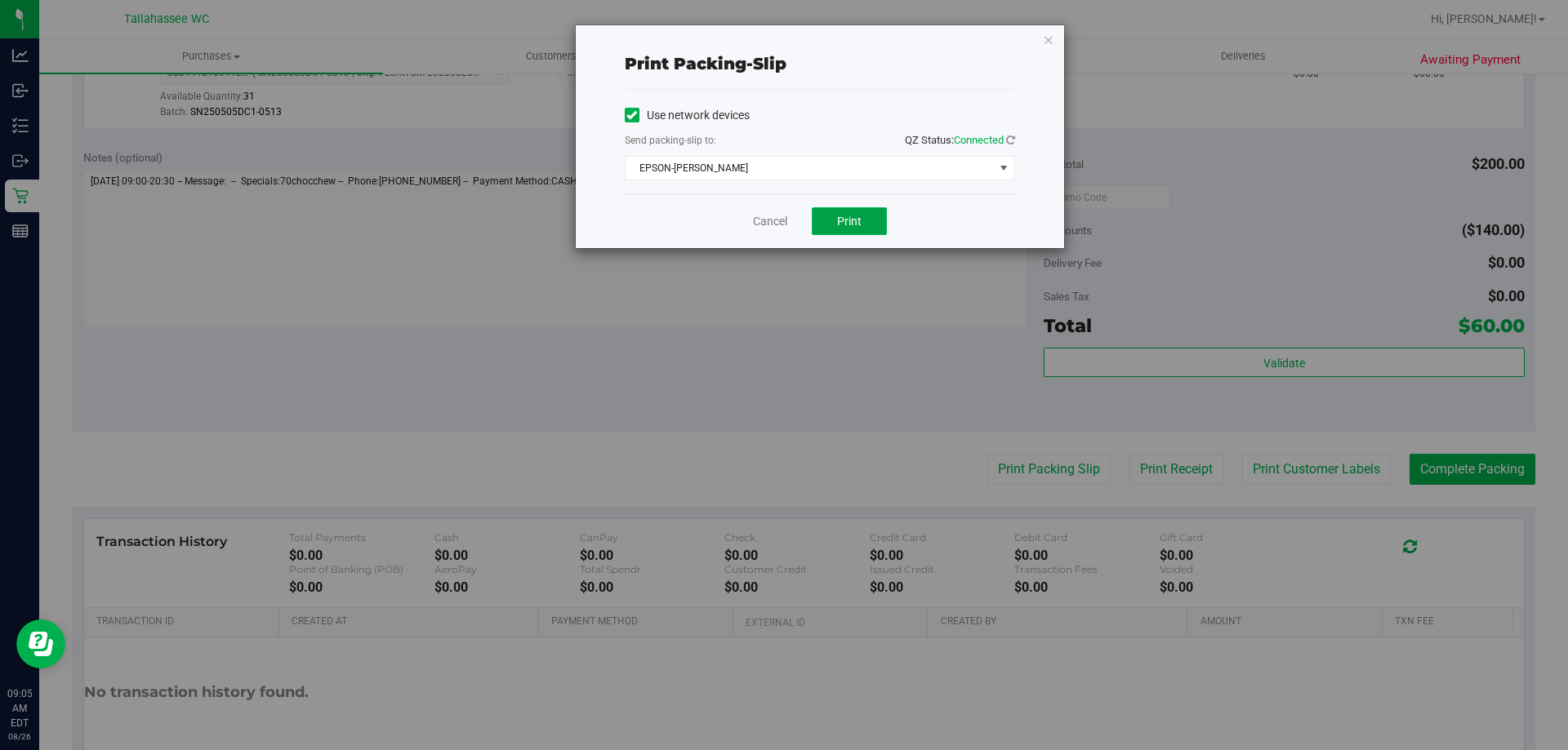
click at [853, 209] on button "Print" at bounding box center [849, 221] width 75 height 28
click at [1044, 38] on icon "button" at bounding box center [1048, 39] width 12 height 19
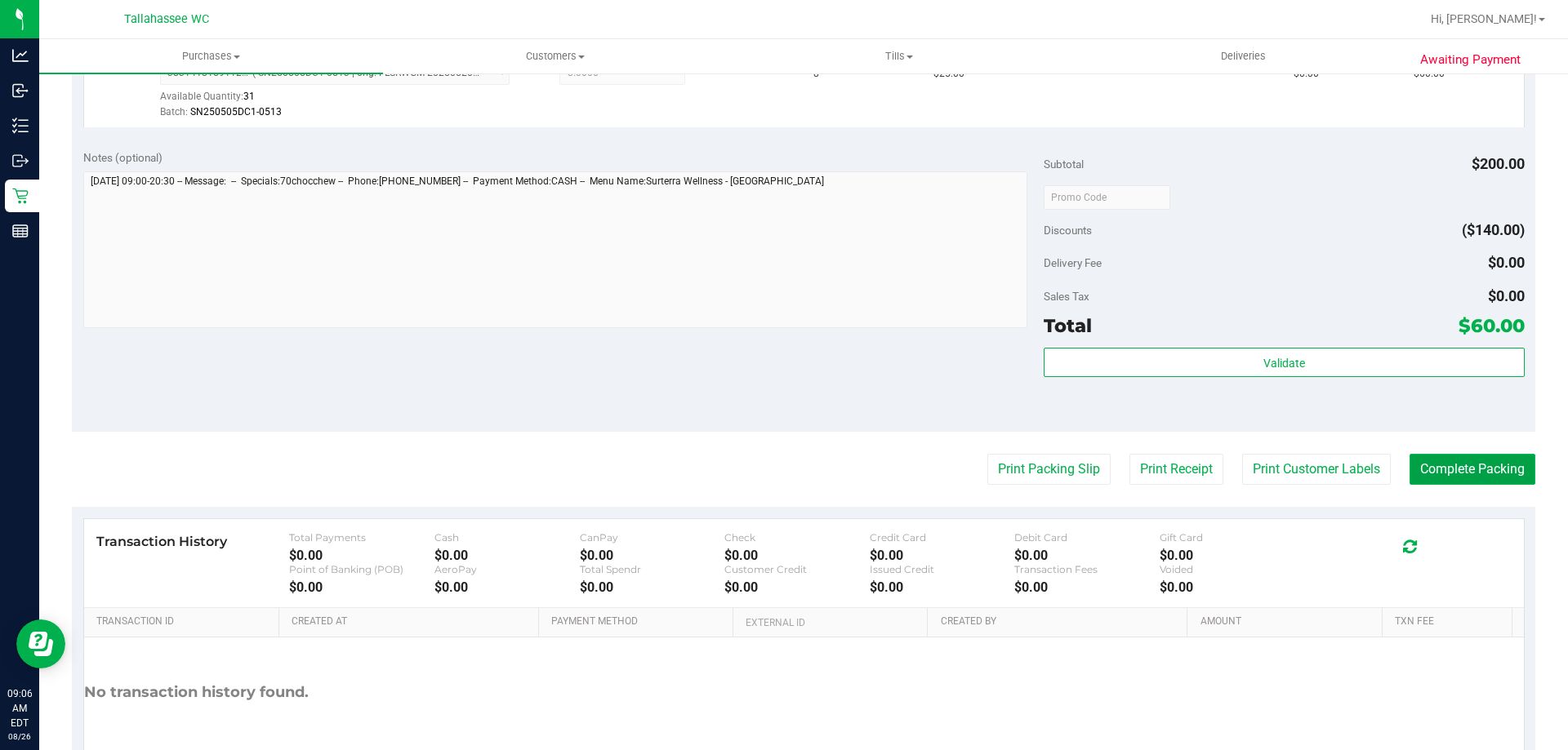
click at [1503, 464] on button "Complete Packing" at bounding box center [1472, 469] width 126 height 31
